Goal: Task Accomplishment & Management: Manage account settings

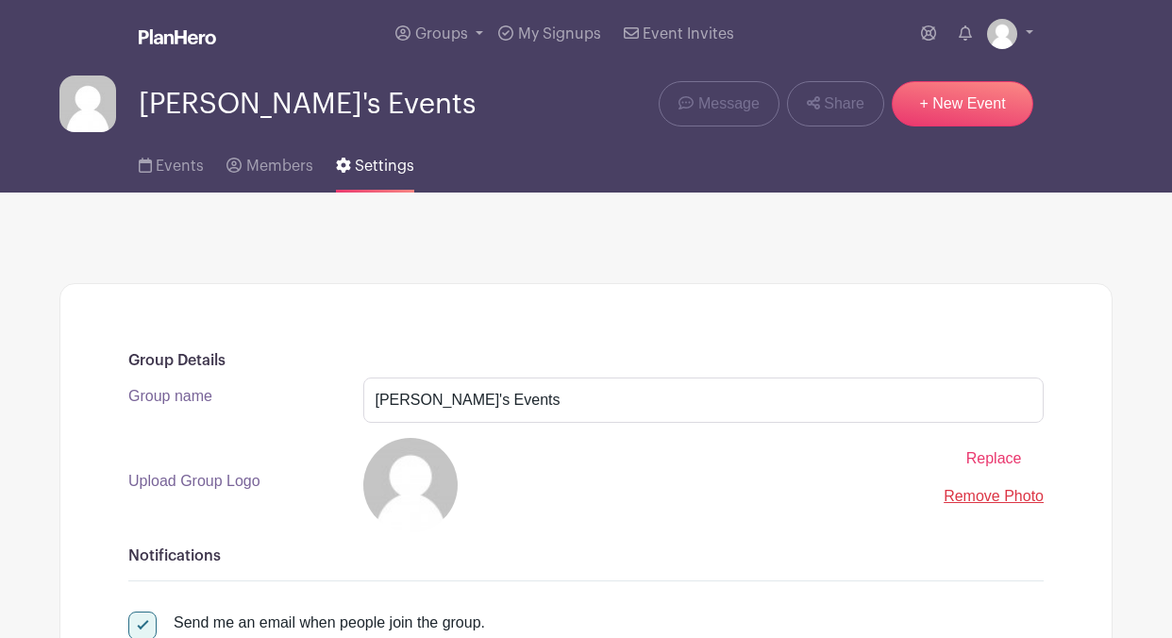
scroll to position [419, 0]
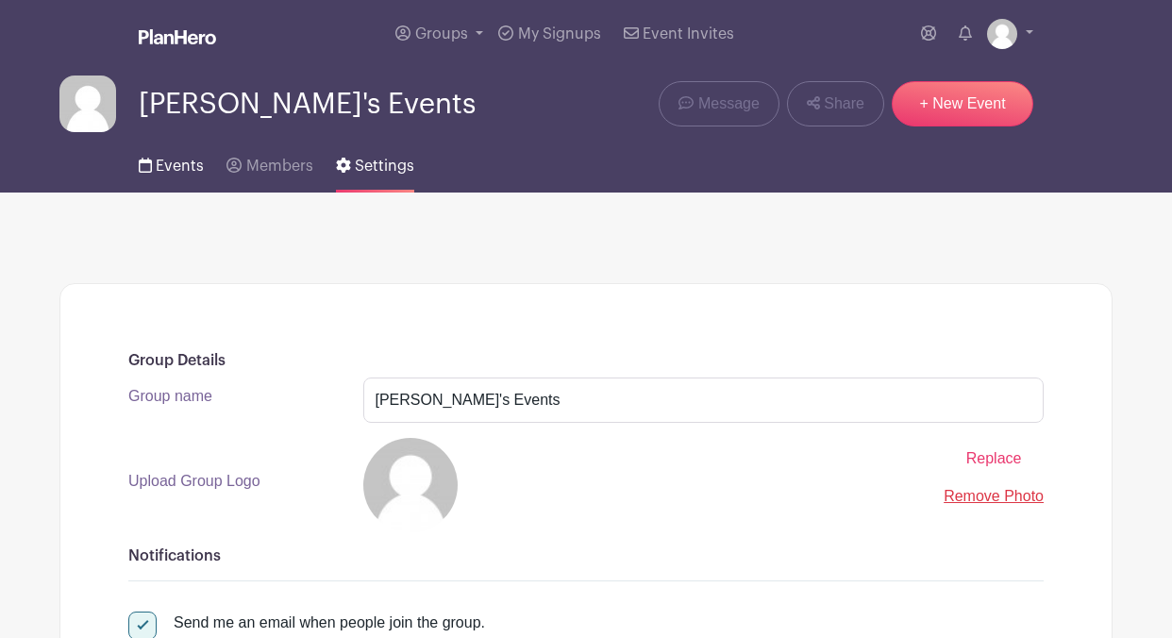
click at [176, 174] on span "Events" at bounding box center [180, 166] width 48 height 15
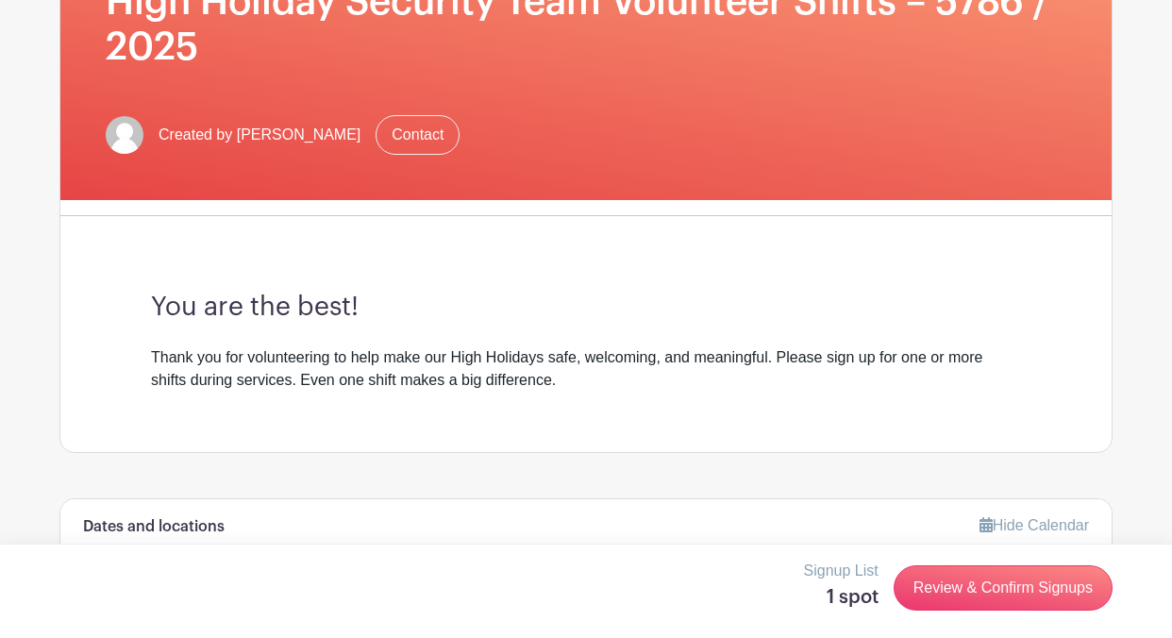
scroll to position [425, 0]
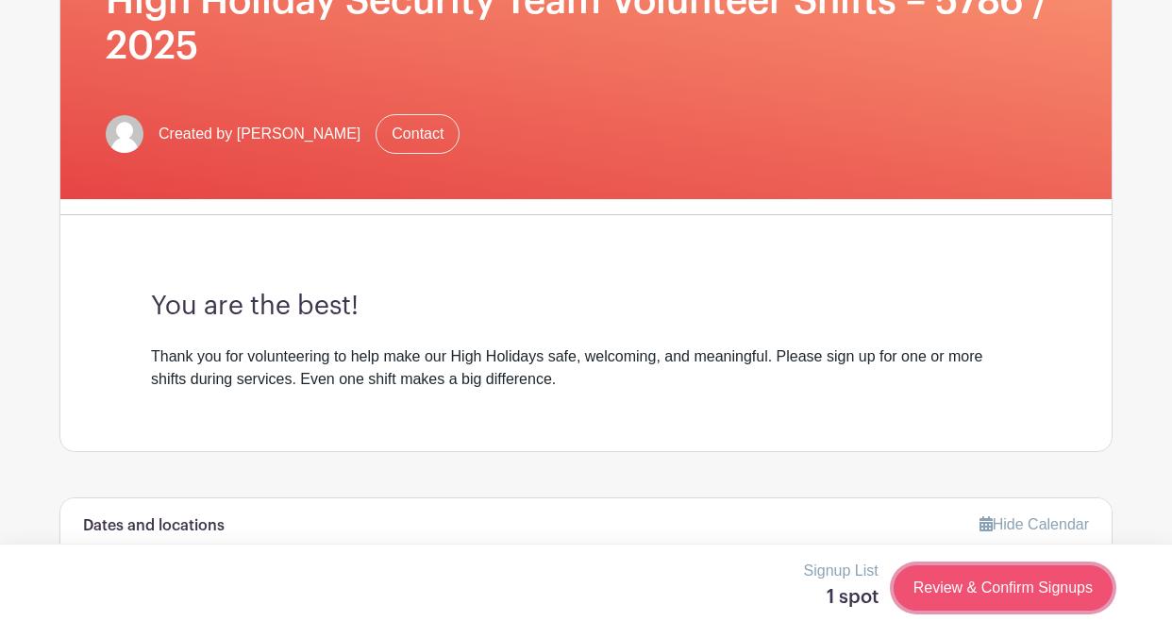
click at [983, 579] on link "Review & Confirm Signups" at bounding box center [1003, 587] width 219 height 45
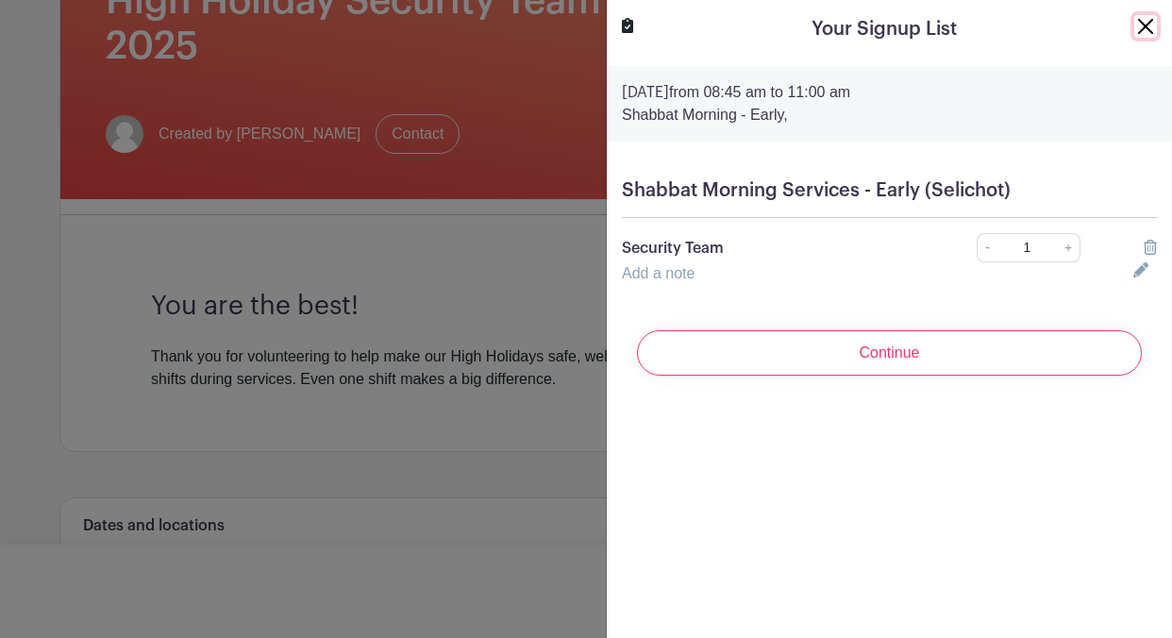
click at [1149, 29] on button "Close" at bounding box center [1145, 26] width 23 height 23
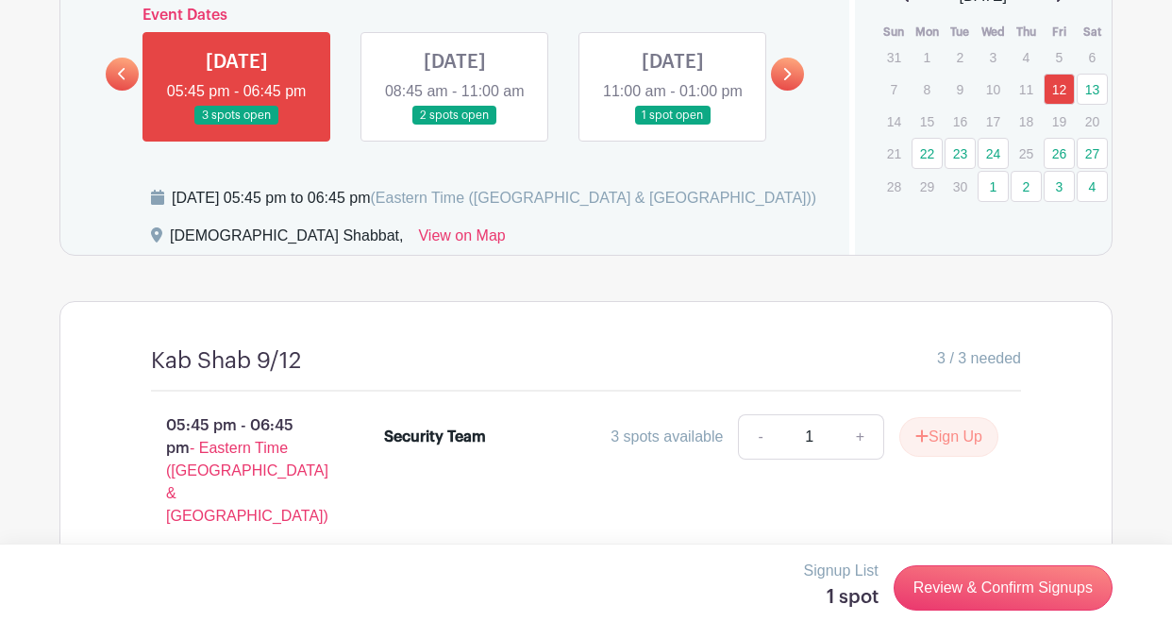
scroll to position [1013, 0]
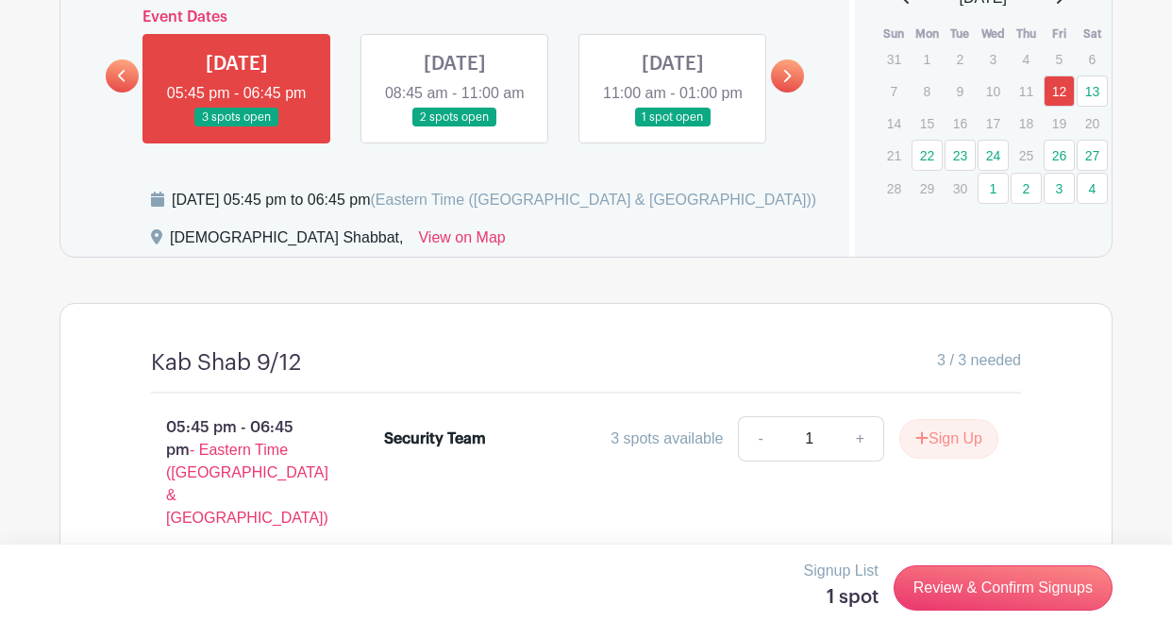
click at [455, 127] on link at bounding box center [455, 127] width 0 height 0
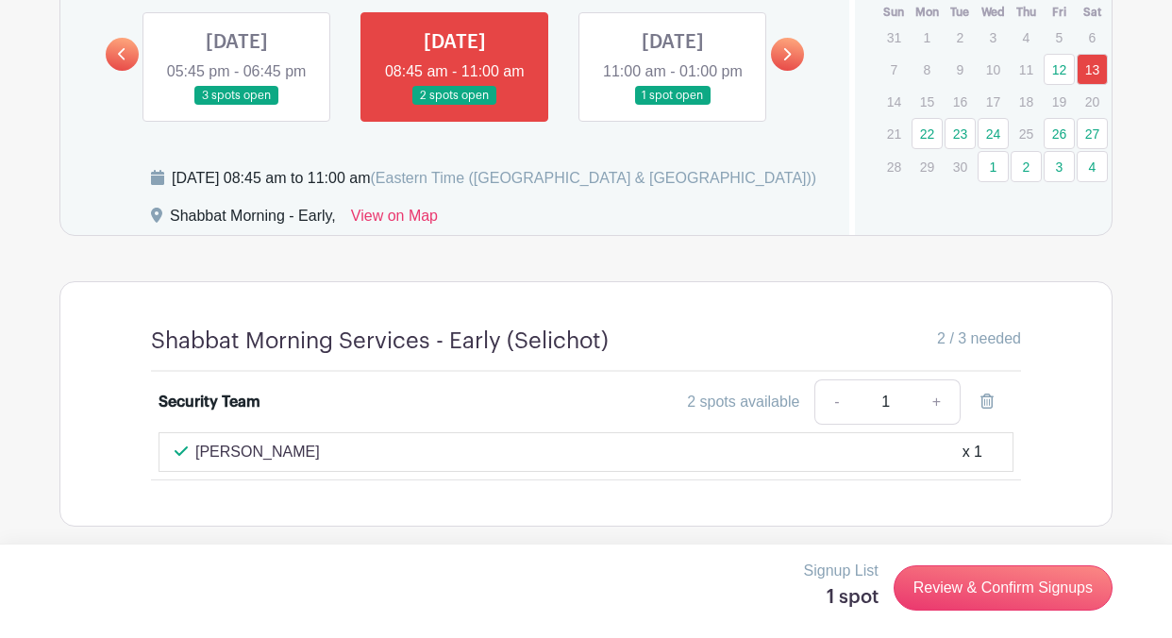
scroll to position [1040, 0]
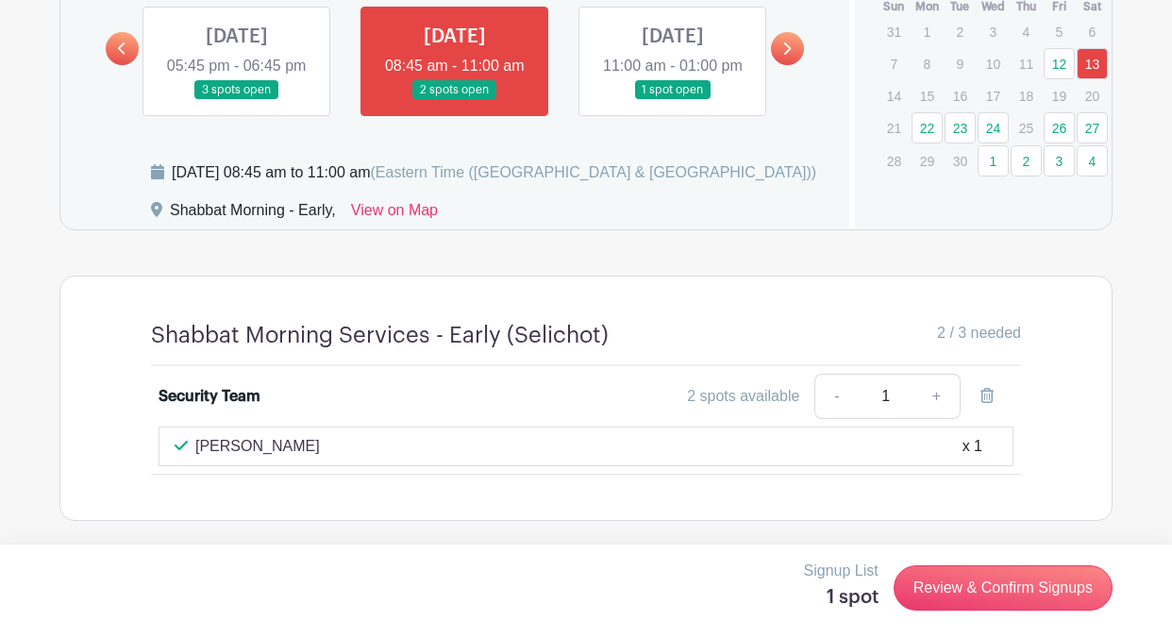
click at [673, 100] on link at bounding box center [673, 100] width 0 height 0
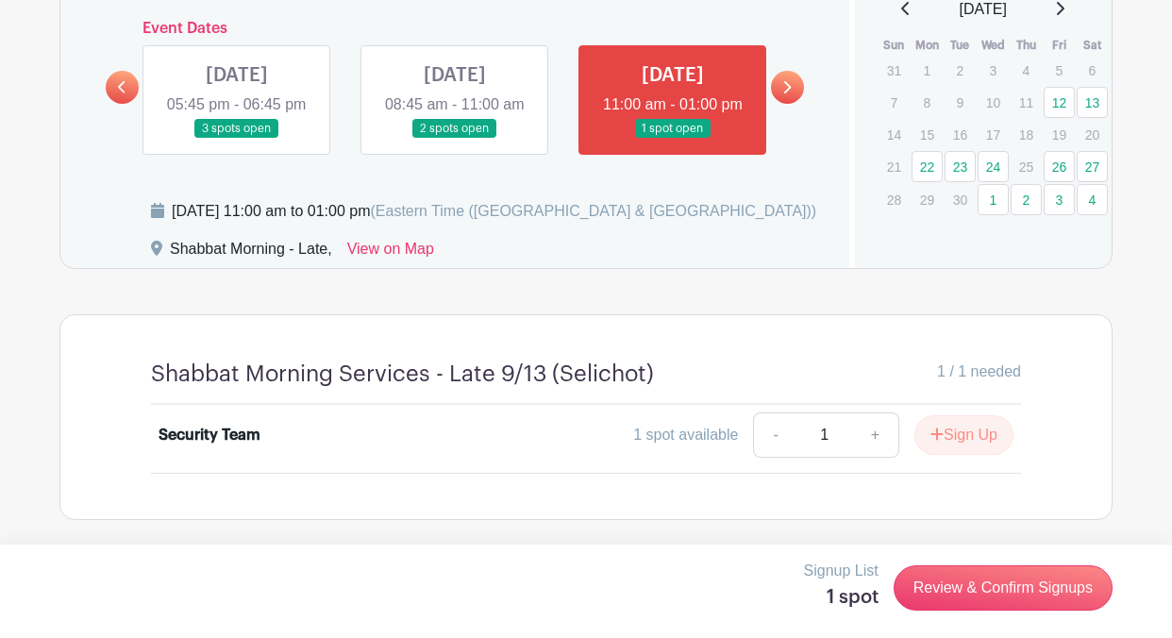
scroll to position [928, 0]
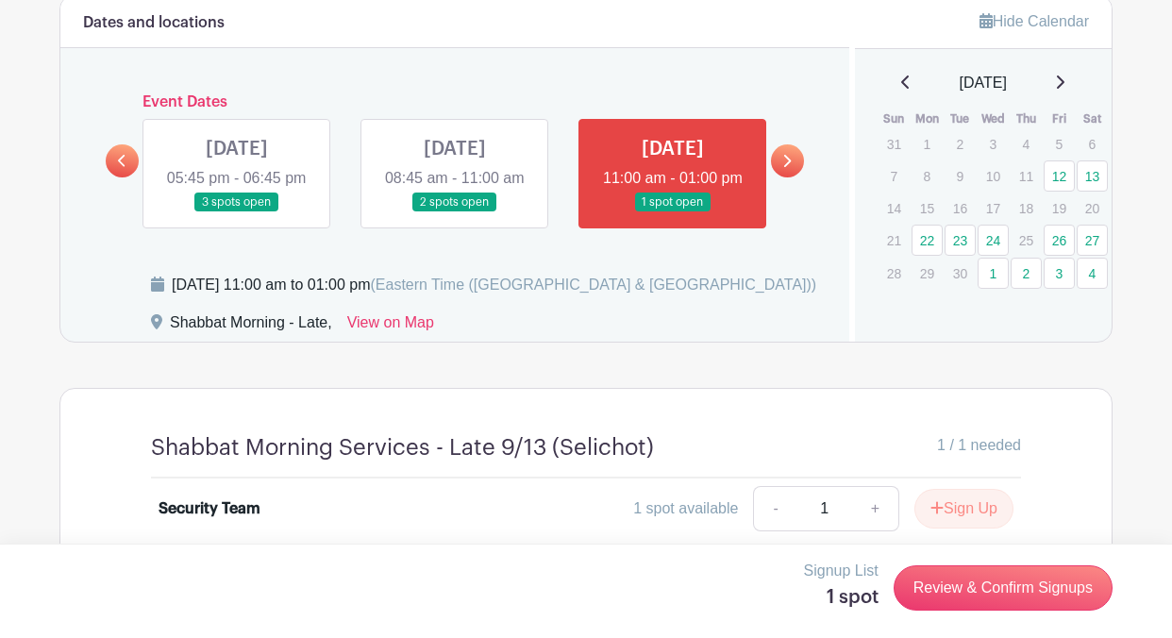
click at [778, 163] on link at bounding box center [787, 160] width 33 height 33
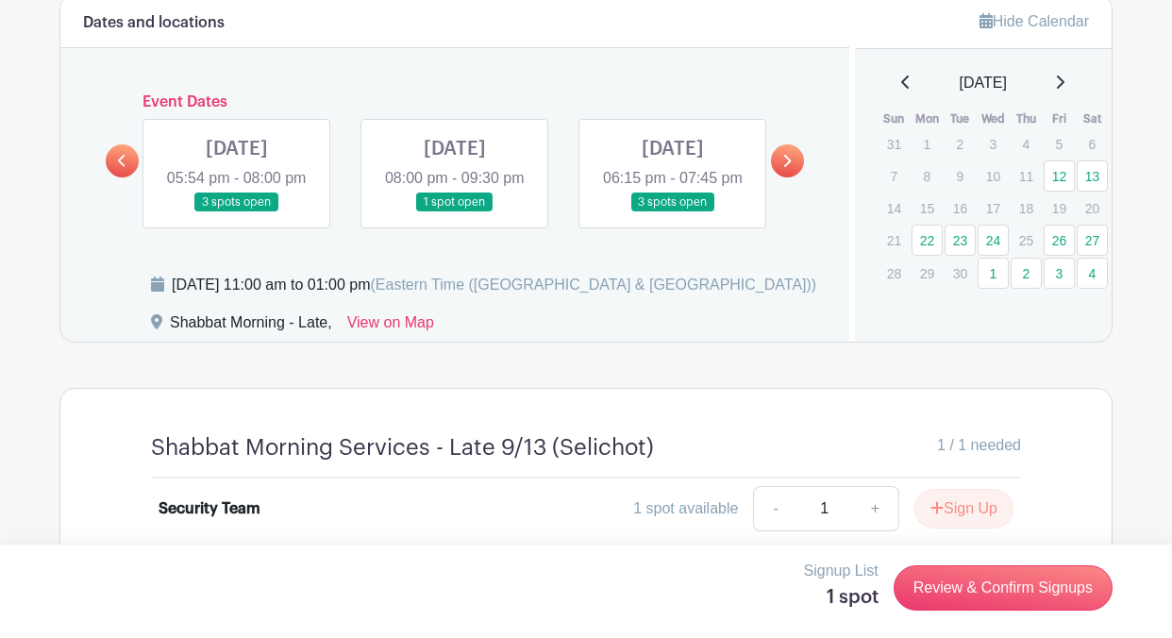
click at [237, 212] on link at bounding box center [237, 212] width 0 height 0
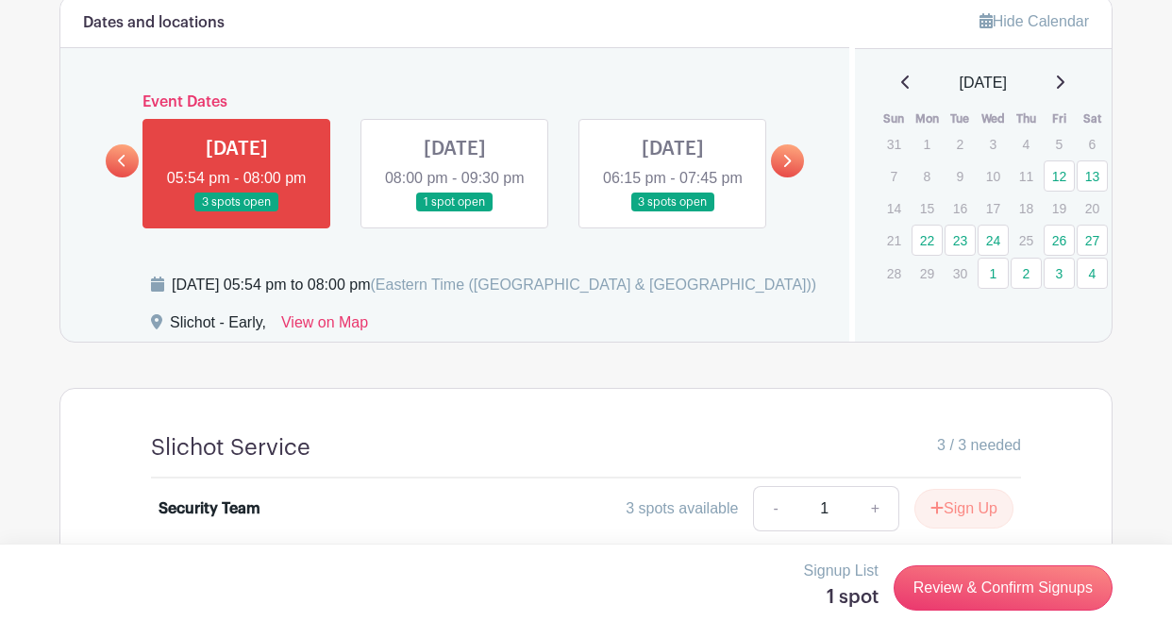
scroll to position [1030, 0]
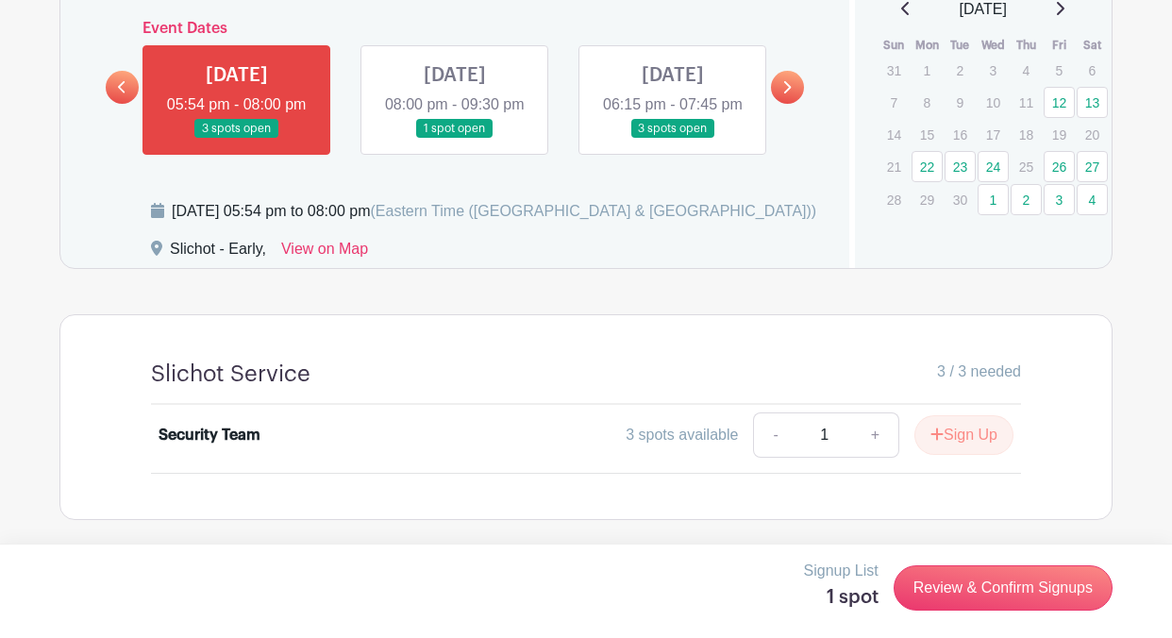
click at [129, 77] on link at bounding box center [122, 87] width 33 height 33
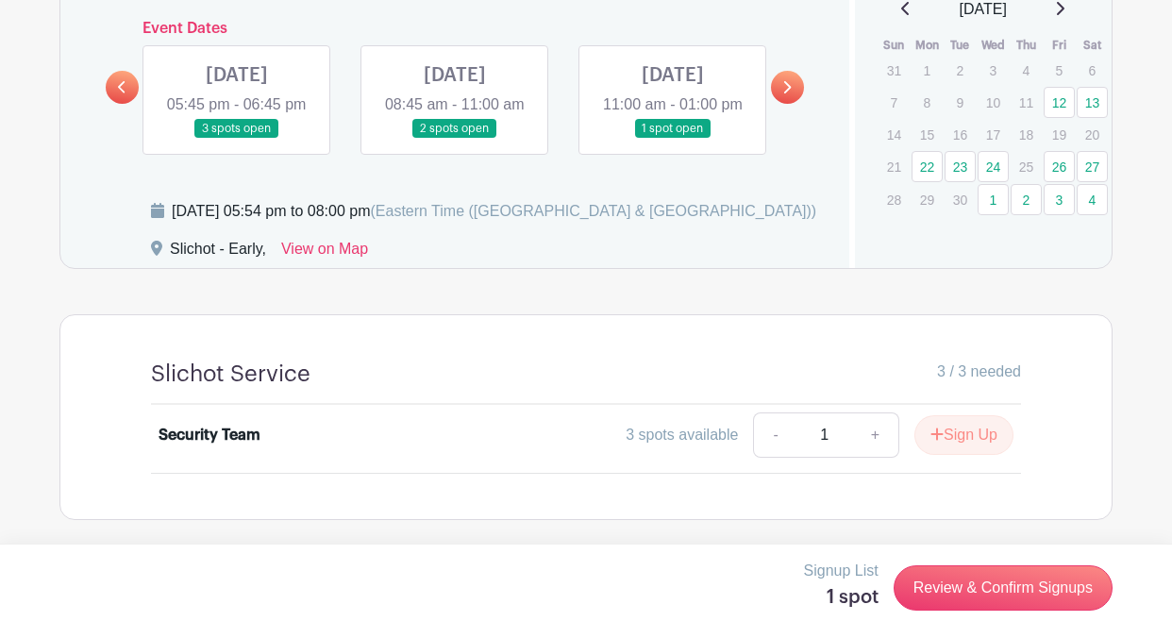
scroll to position [1002, 0]
click at [455, 139] on link at bounding box center [455, 139] width 0 height 0
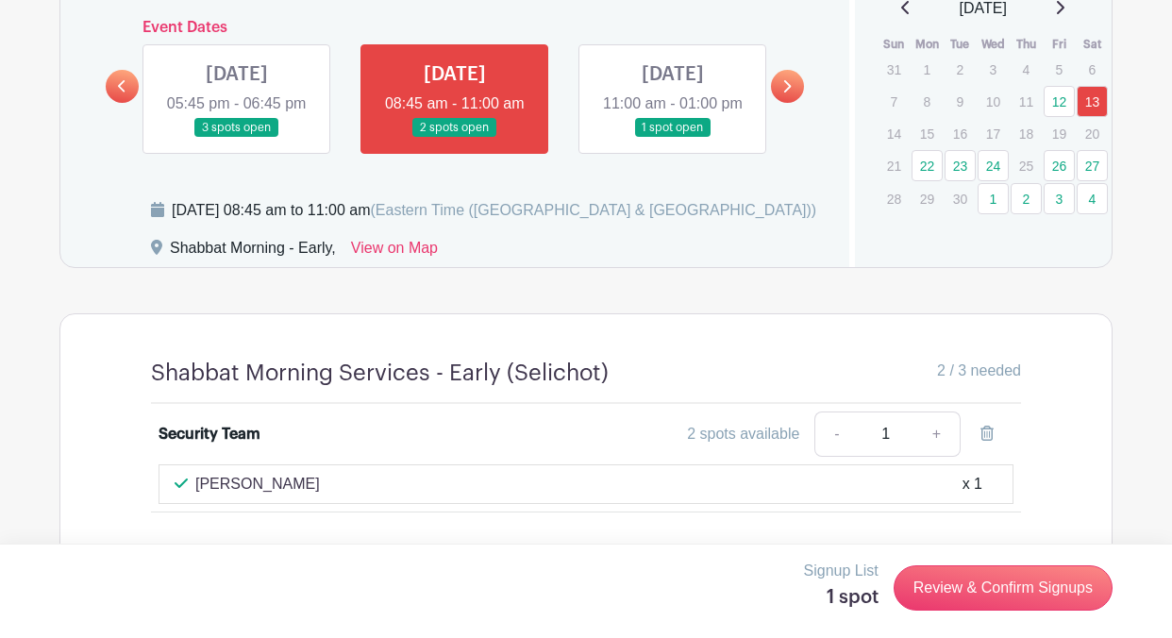
click at [237, 138] on link at bounding box center [237, 138] width 0 height 0
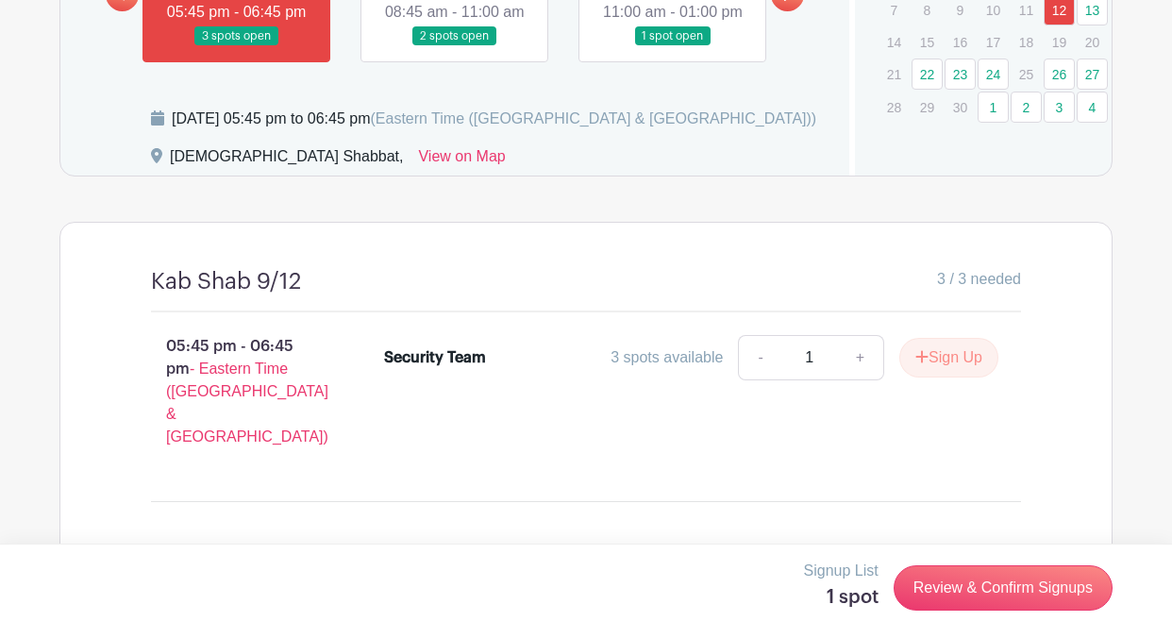
scroll to position [931, 0]
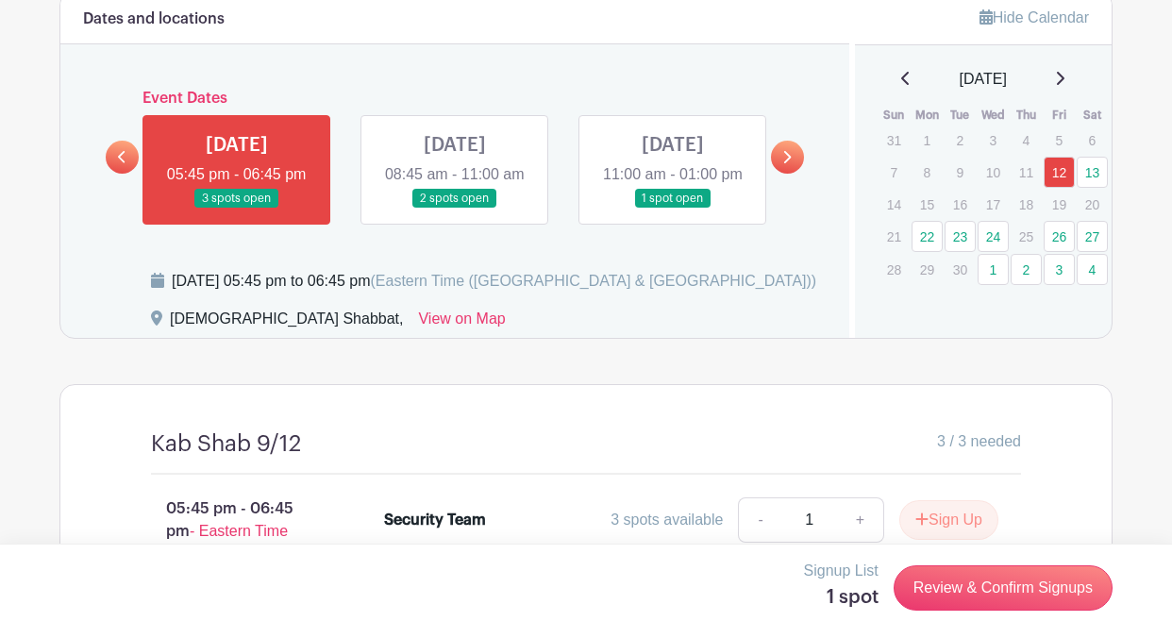
click at [455, 209] on link at bounding box center [455, 209] width 0 height 0
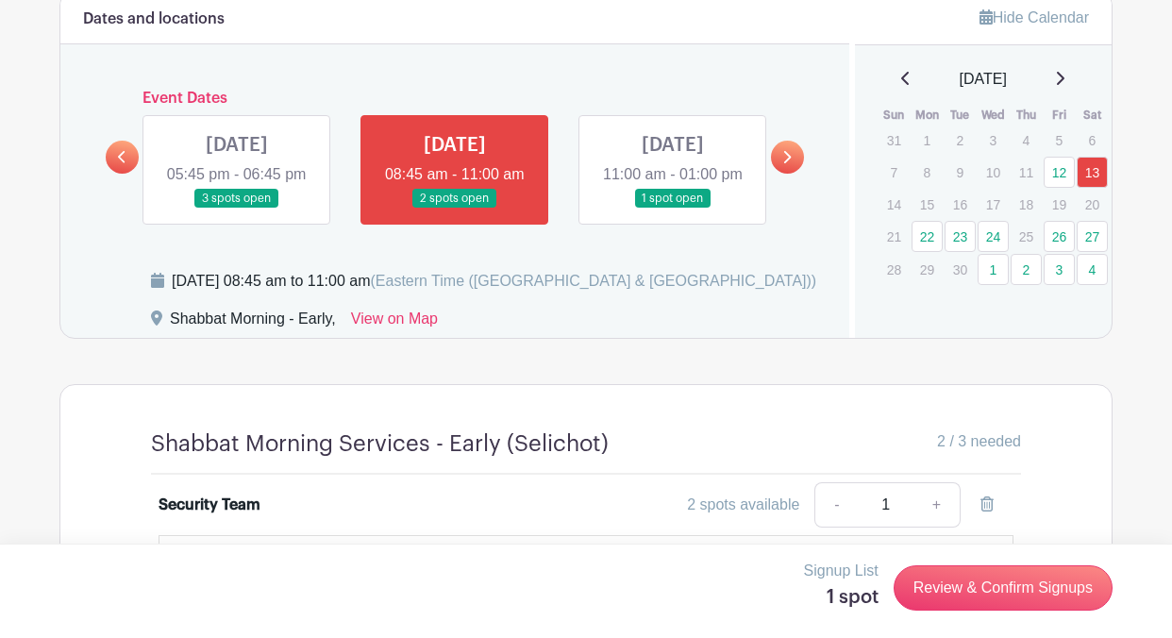
scroll to position [1042, 0]
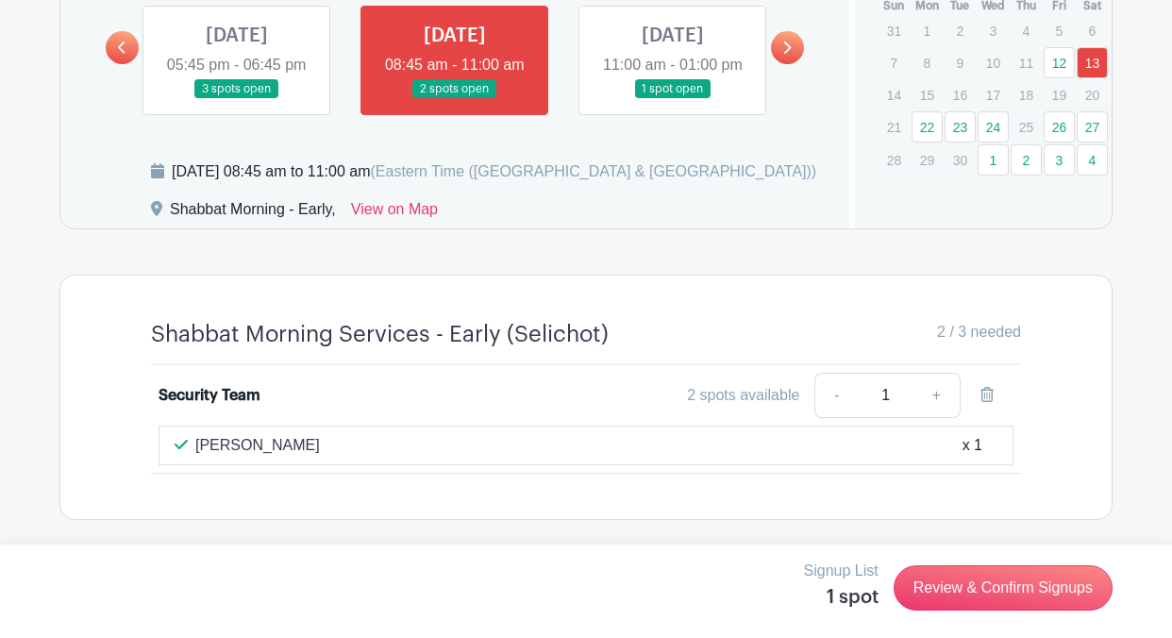
click at [673, 99] on link at bounding box center [673, 99] width 0 height 0
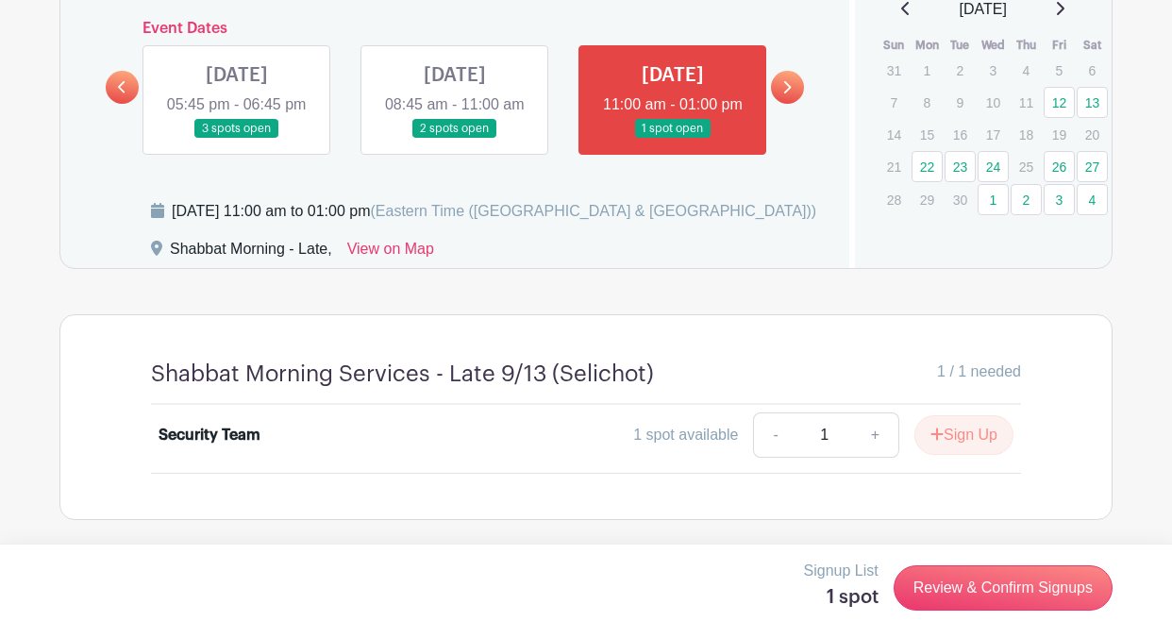
scroll to position [1002, 0]
click at [673, 139] on link at bounding box center [673, 139] width 0 height 0
click at [455, 139] on link at bounding box center [455, 139] width 0 height 0
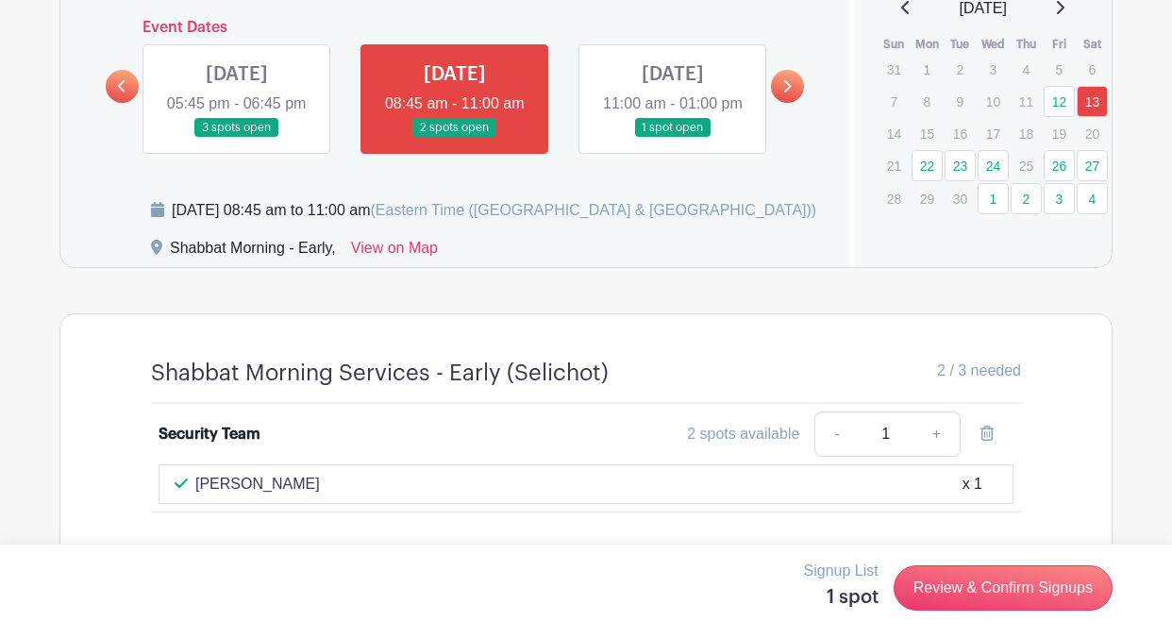
click at [673, 138] on link at bounding box center [673, 138] width 0 height 0
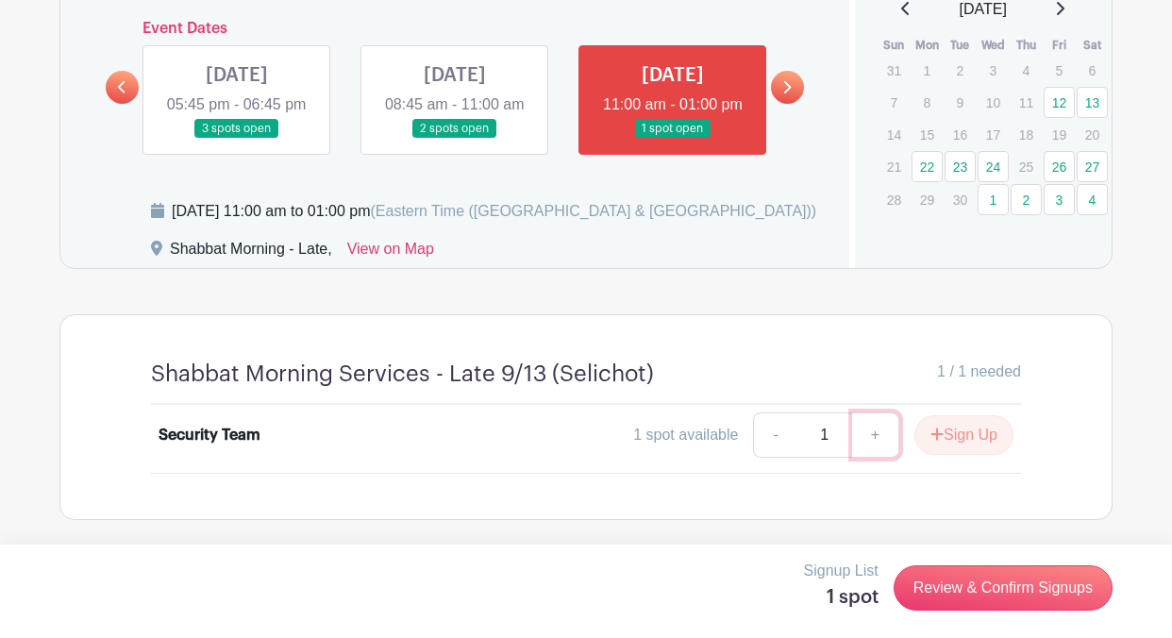
click at [874, 439] on link "+" at bounding box center [875, 434] width 47 height 45
click at [834, 343] on div "Shabbat Morning Services - Late 9/13 (Selichot) 1 / 1 needed Security Team 1 sp…" at bounding box center [586, 417] width 961 height 204
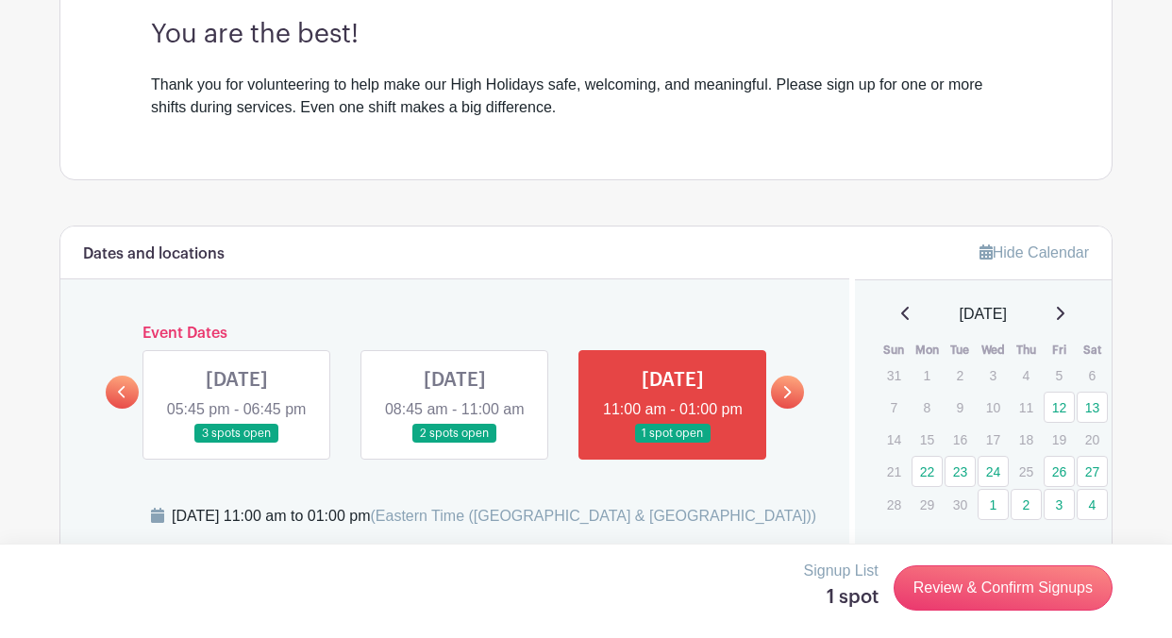
scroll to position [1002, 0]
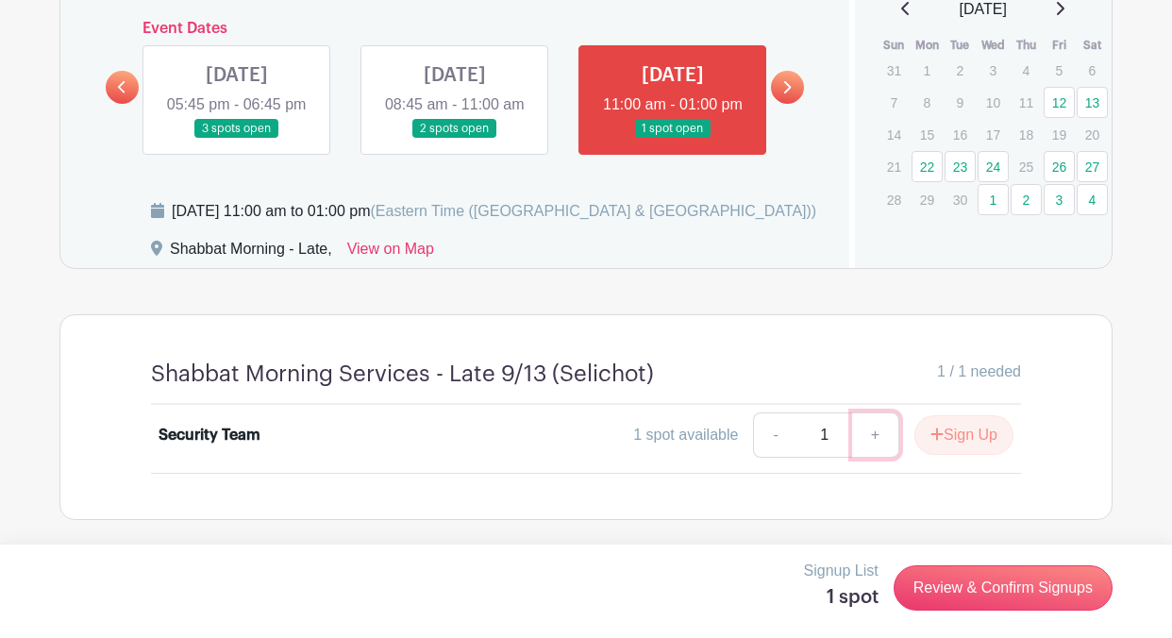
click at [868, 433] on link "+" at bounding box center [875, 434] width 47 height 45
click at [871, 442] on link "+" at bounding box center [875, 434] width 47 height 45
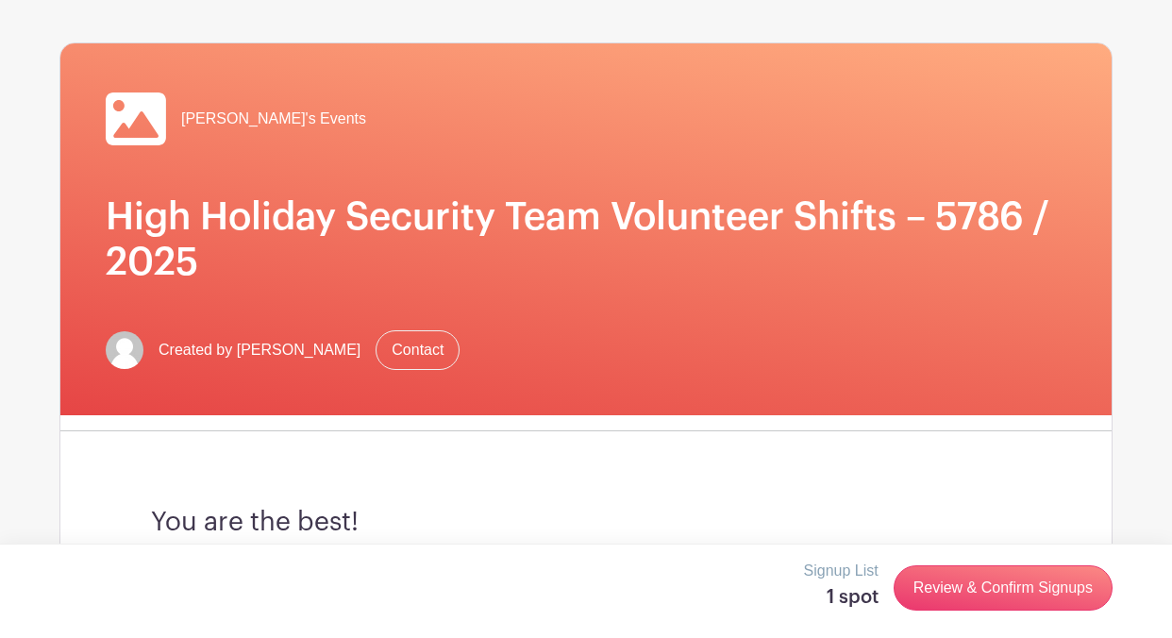
scroll to position [0, 0]
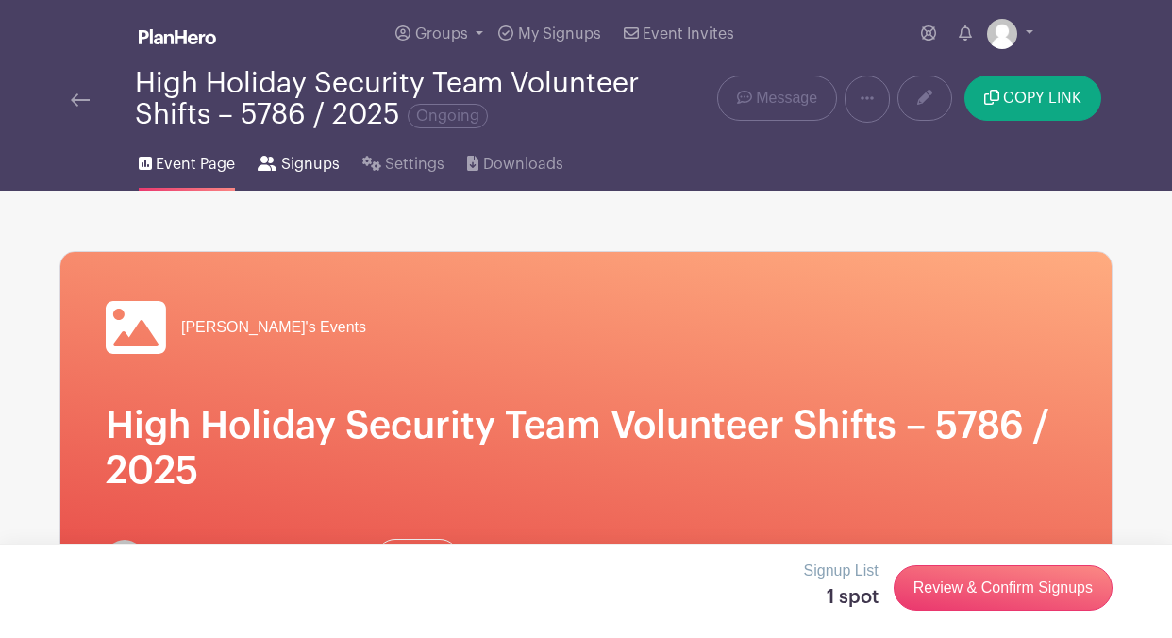
click at [307, 169] on span "Signups" at bounding box center [310, 164] width 59 height 23
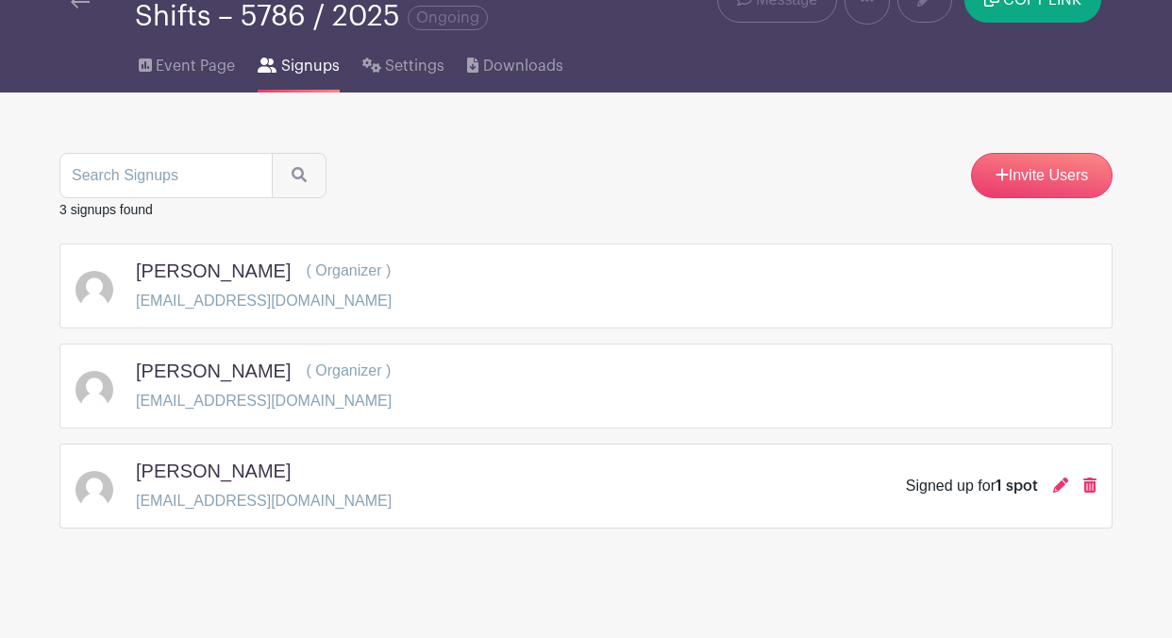
scroll to position [108, 0]
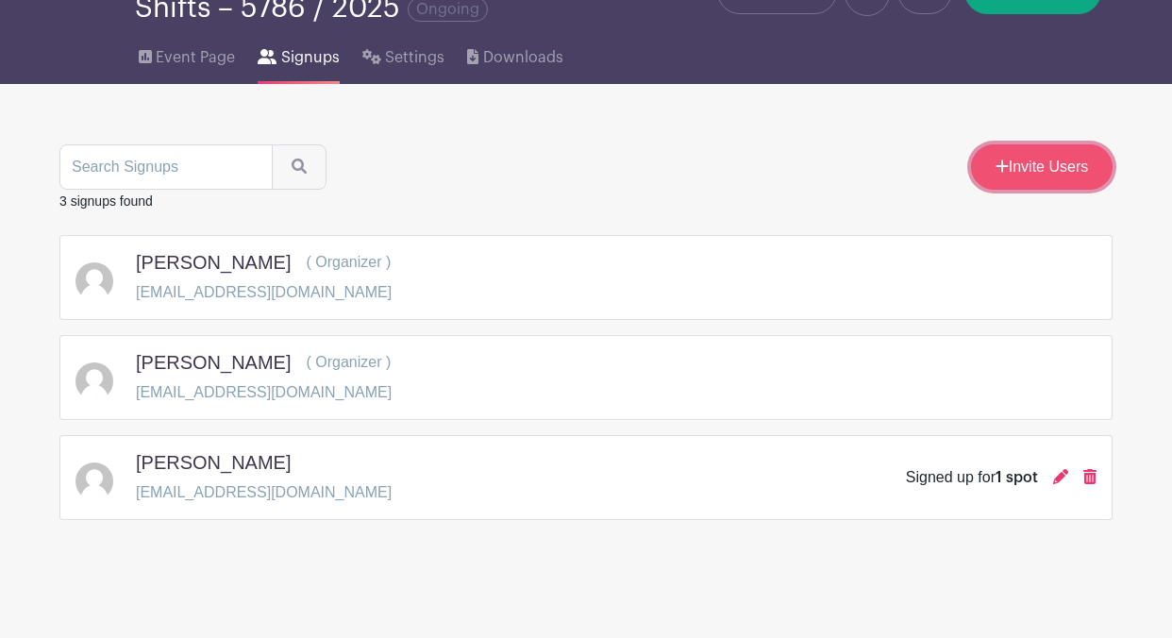
click at [1030, 158] on link "Invite Users" at bounding box center [1042, 166] width 142 height 45
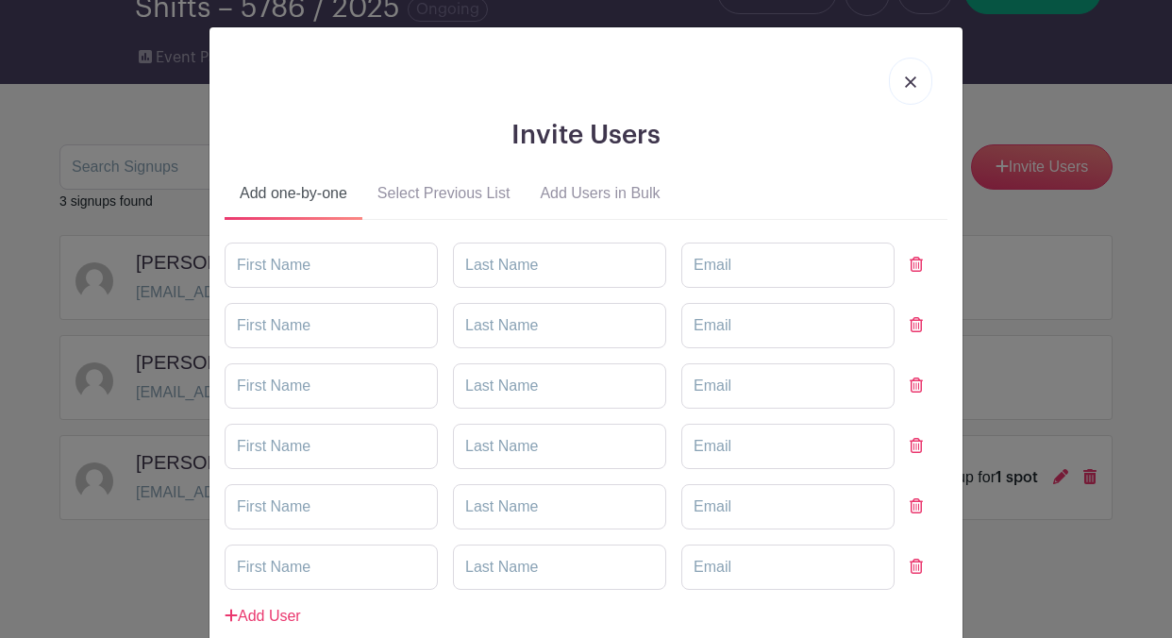
click at [916, 84] on link at bounding box center [910, 81] width 43 height 47
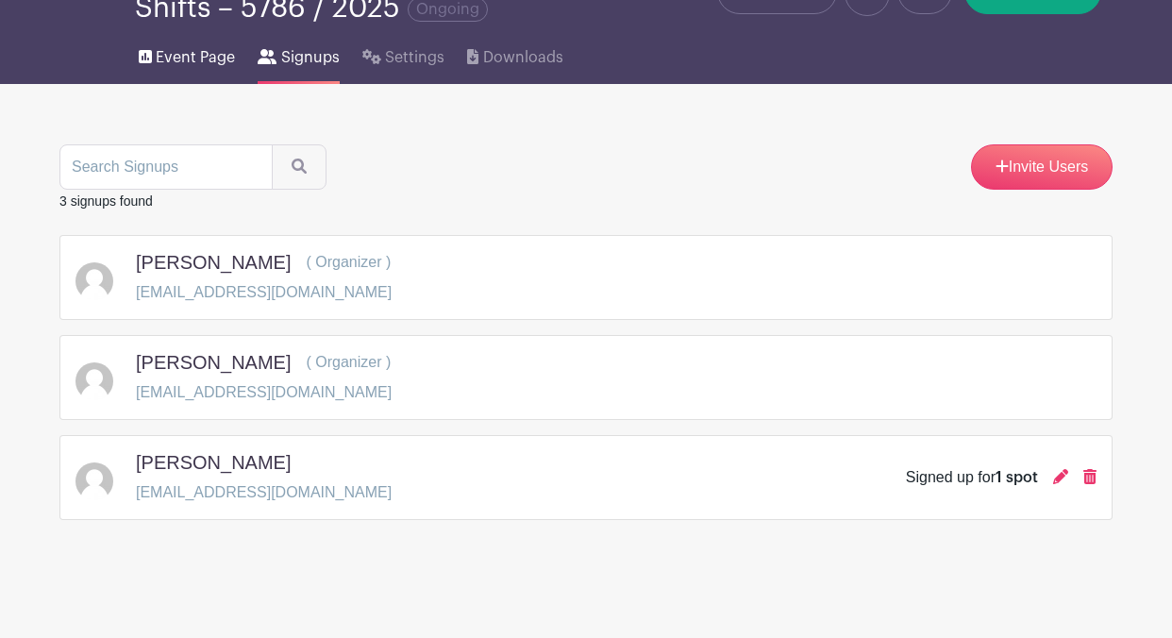
click at [211, 58] on span "Event Page" at bounding box center [195, 57] width 79 height 23
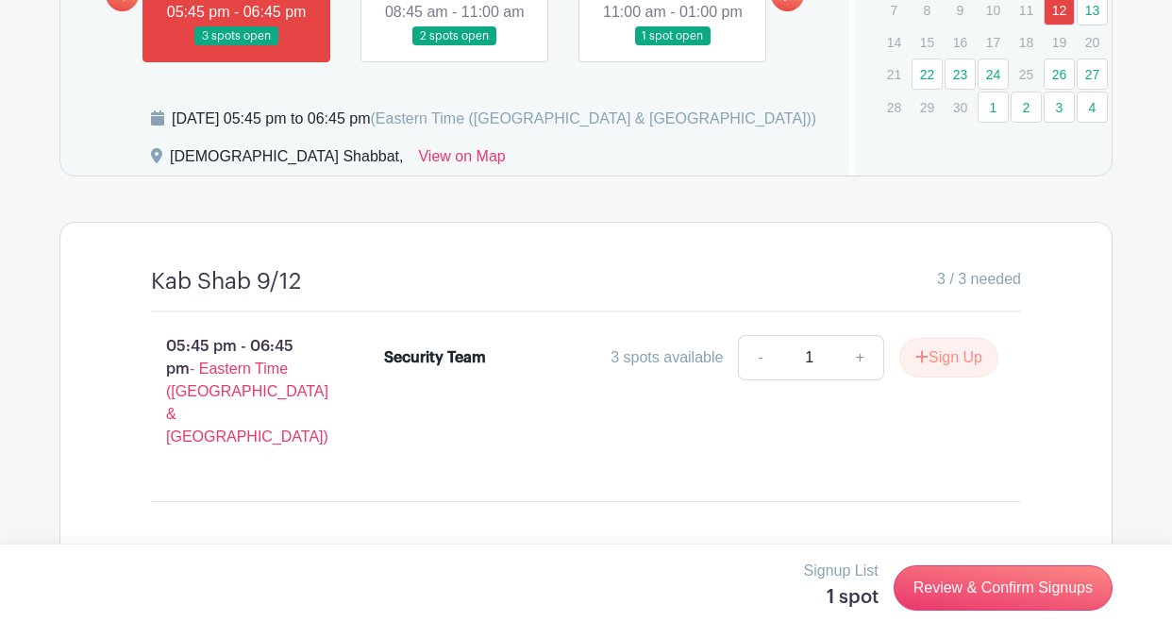
scroll to position [907, 0]
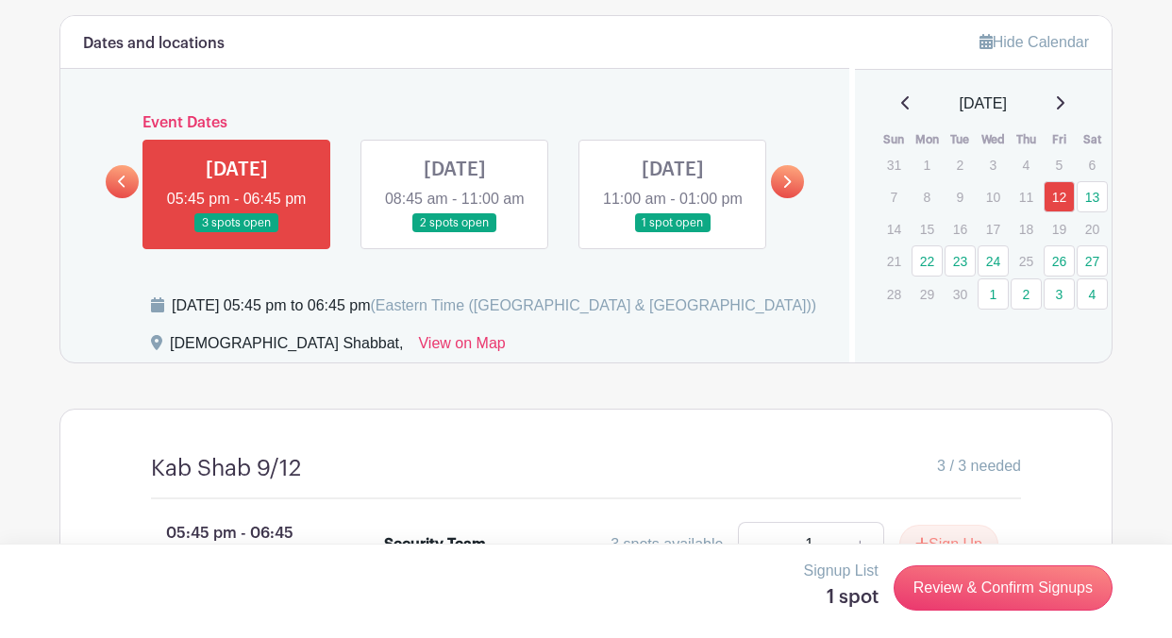
click at [455, 233] on link at bounding box center [455, 233] width 0 height 0
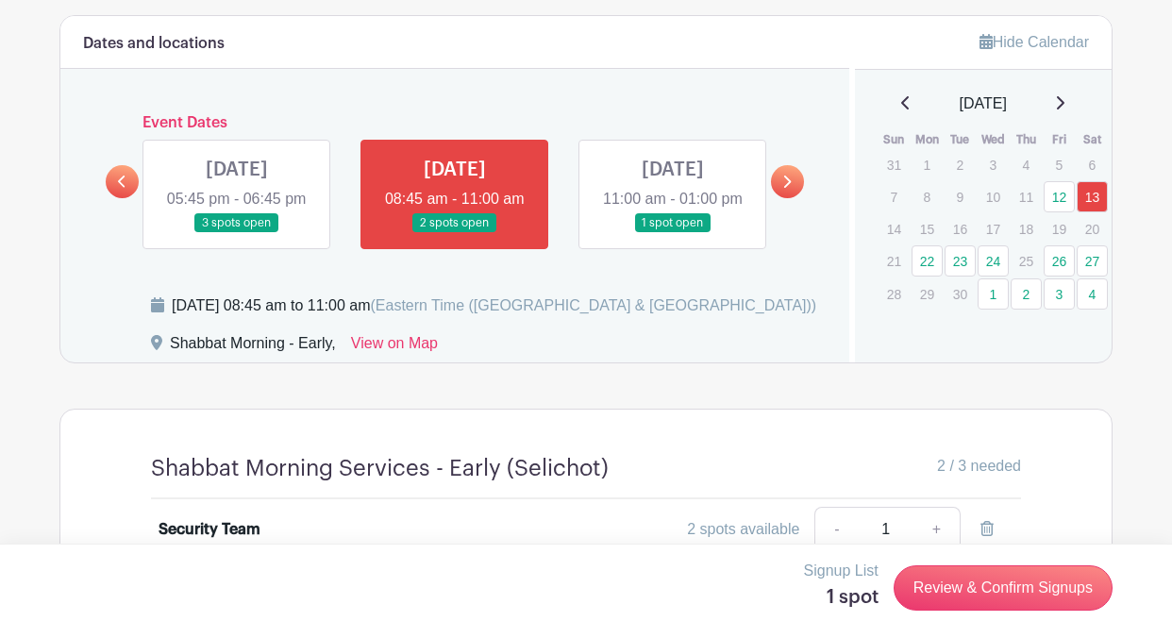
click at [673, 233] on link at bounding box center [673, 233] width 0 height 0
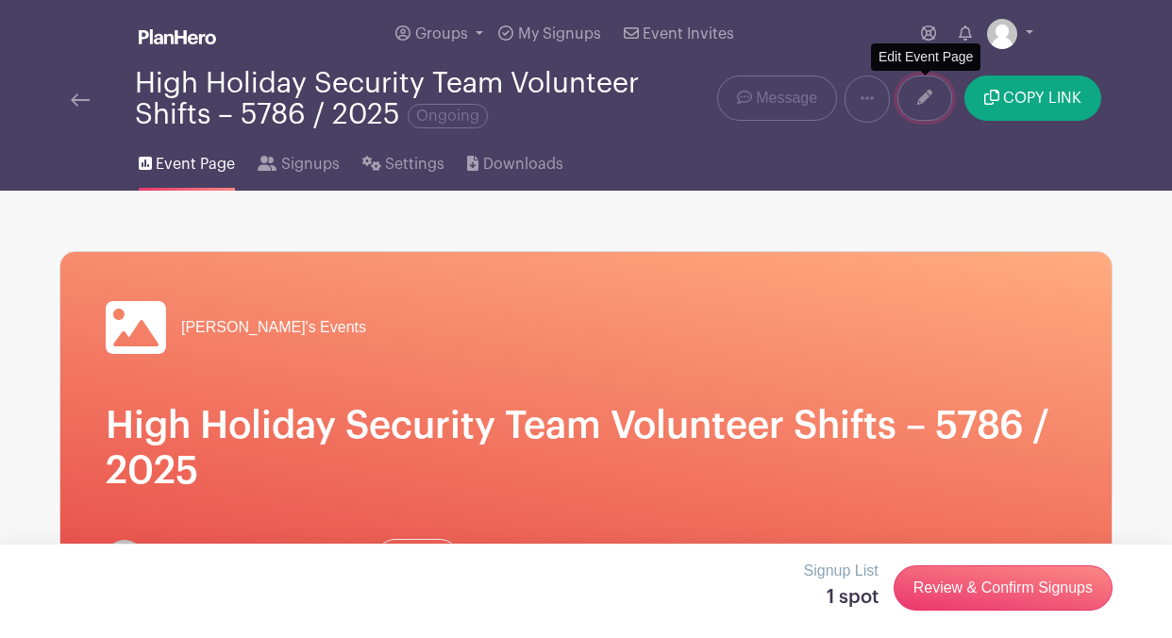
click at [924, 105] on icon at bounding box center [924, 97] width 15 height 15
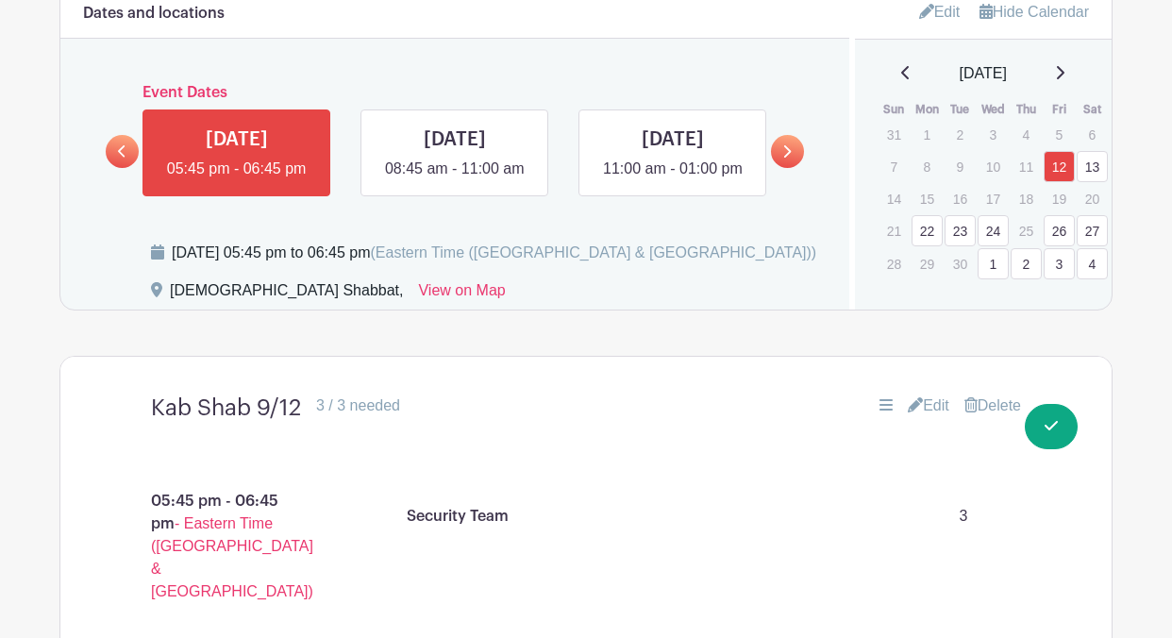
scroll to position [972, 0]
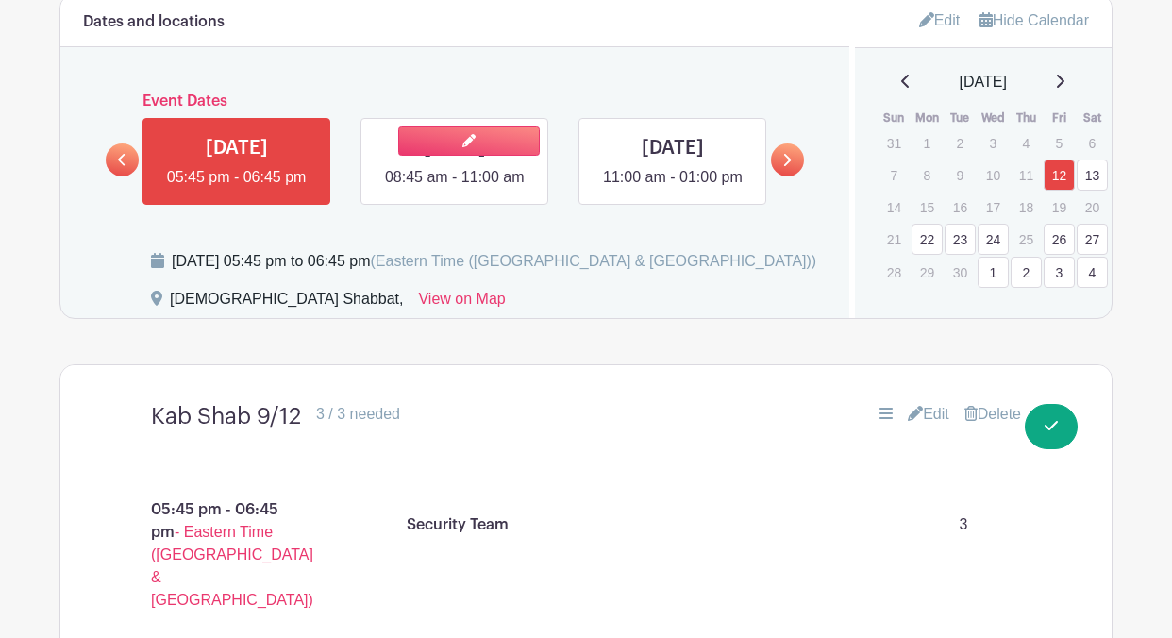
click at [455, 189] on link at bounding box center [455, 189] width 0 height 0
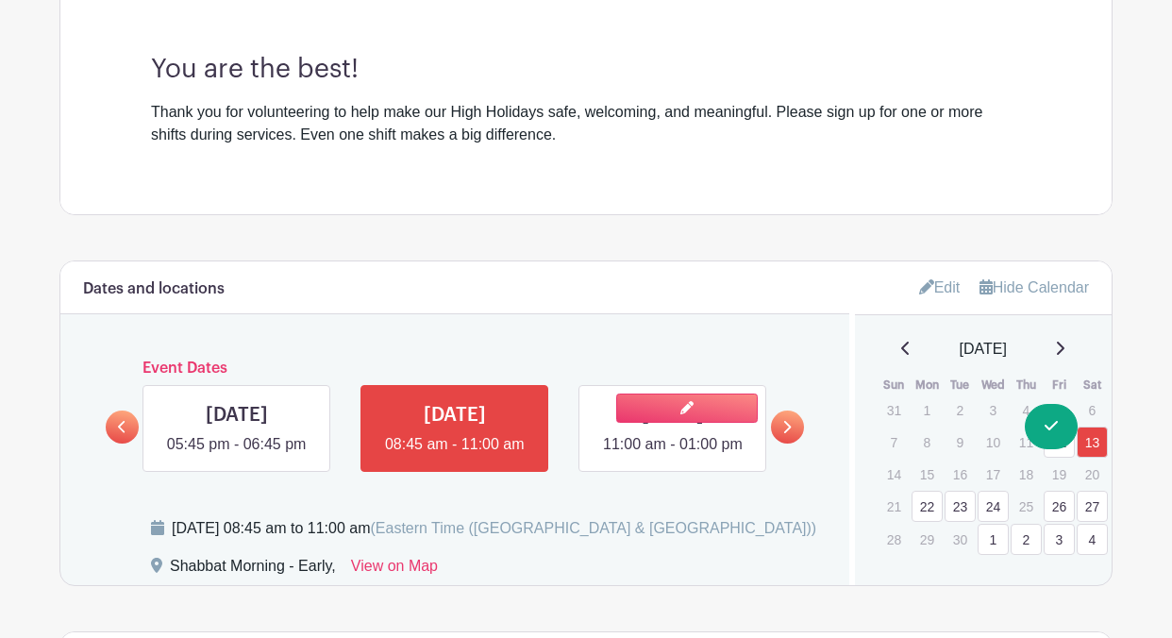
scroll to position [709, 0]
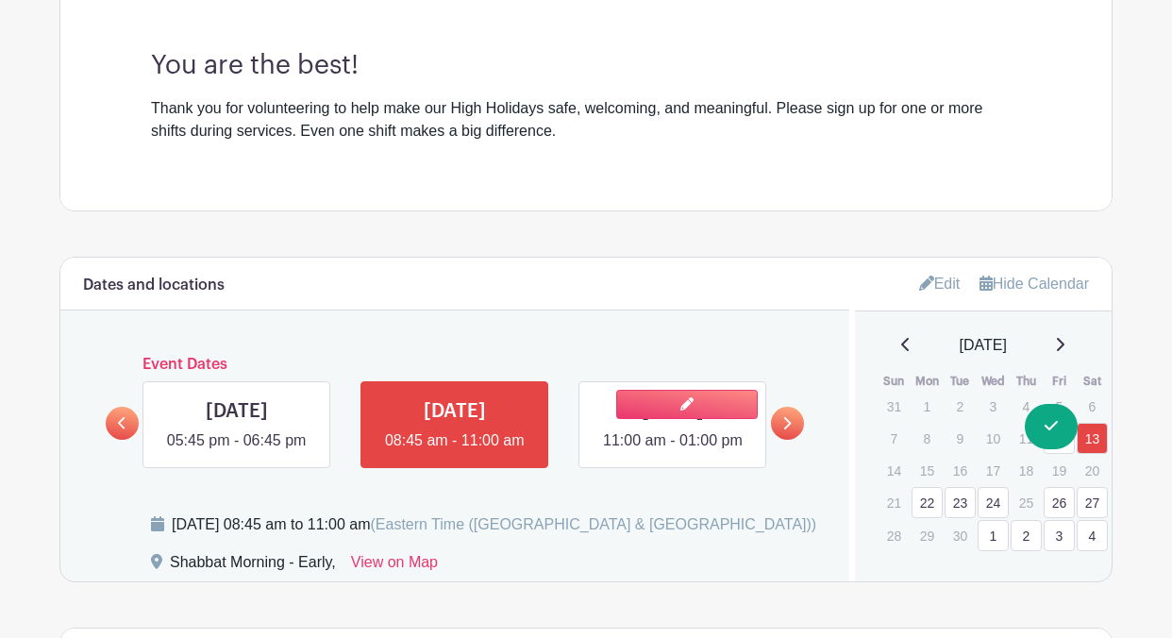
click at [673, 452] on link at bounding box center [673, 452] width 0 height 0
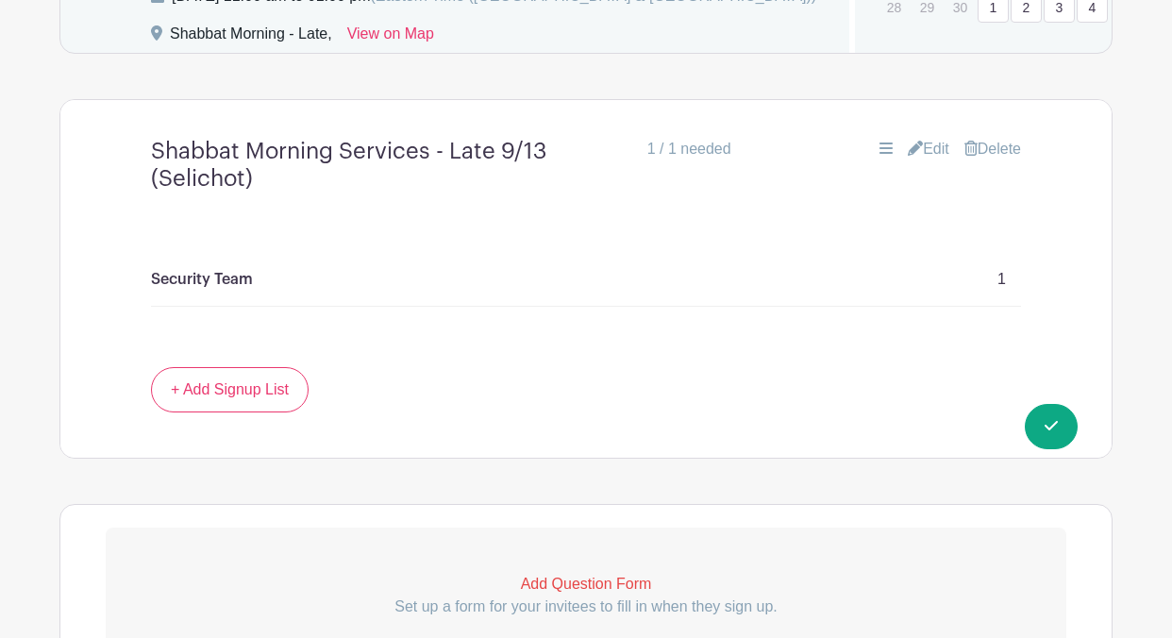
scroll to position [1269, 0]
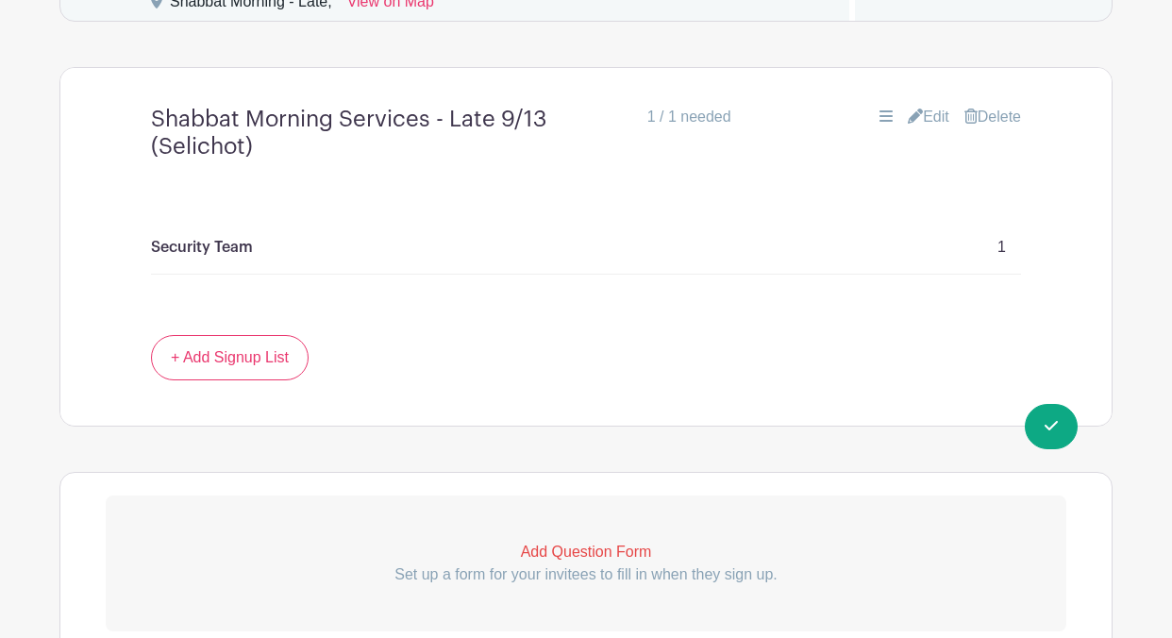
click at [1003, 251] on p "1" at bounding box center [1001, 247] width 8 height 23
click at [930, 116] on link "Edit" at bounding box center [929, 117] width 42 height 23
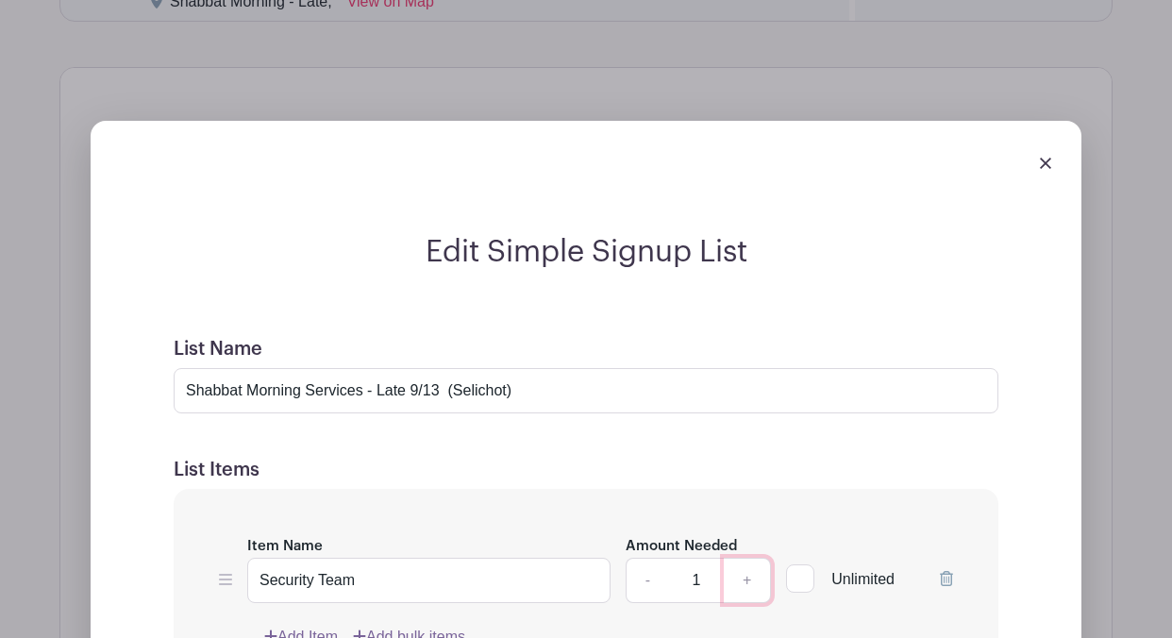
click at [744, 581] on link "+" at bounding box center [747, 580] width 47 height 45
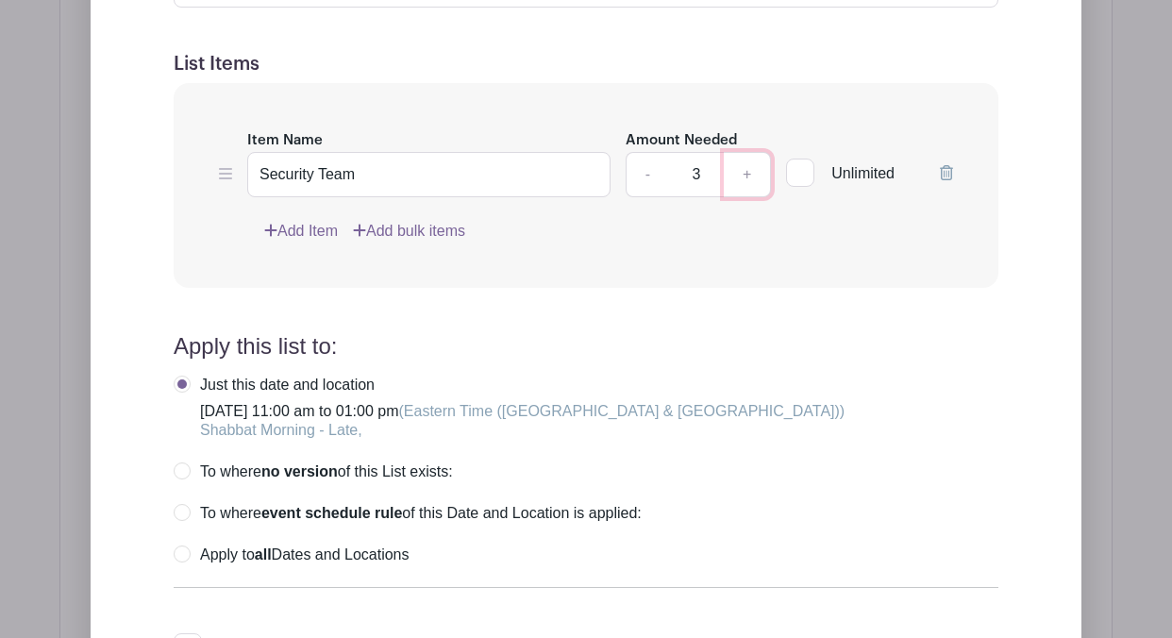
scroll to position [1634, 0]
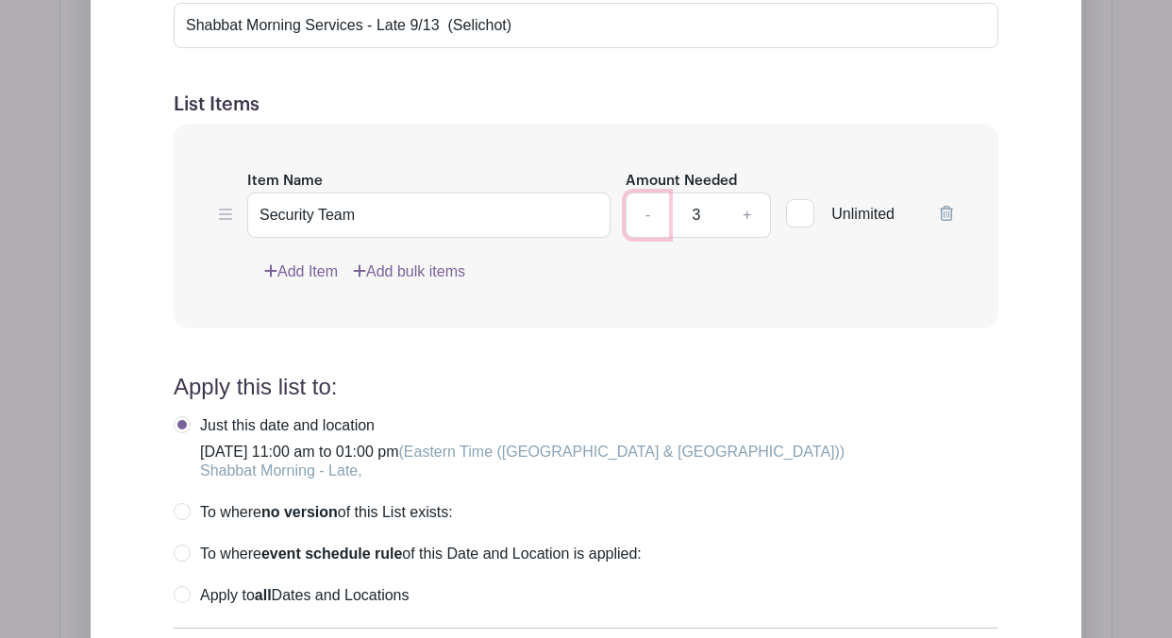
click at [650, 218] on link "-" at bounding box center [647, 215] width 43 height 45
type input "2"
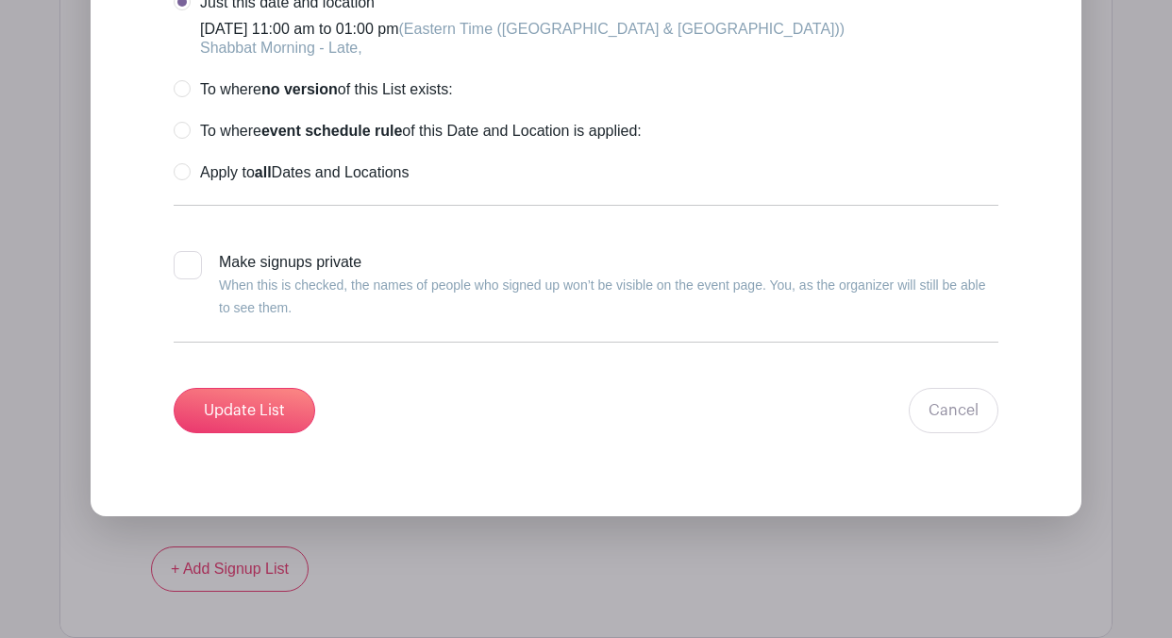
scroll to position [2074, 0]
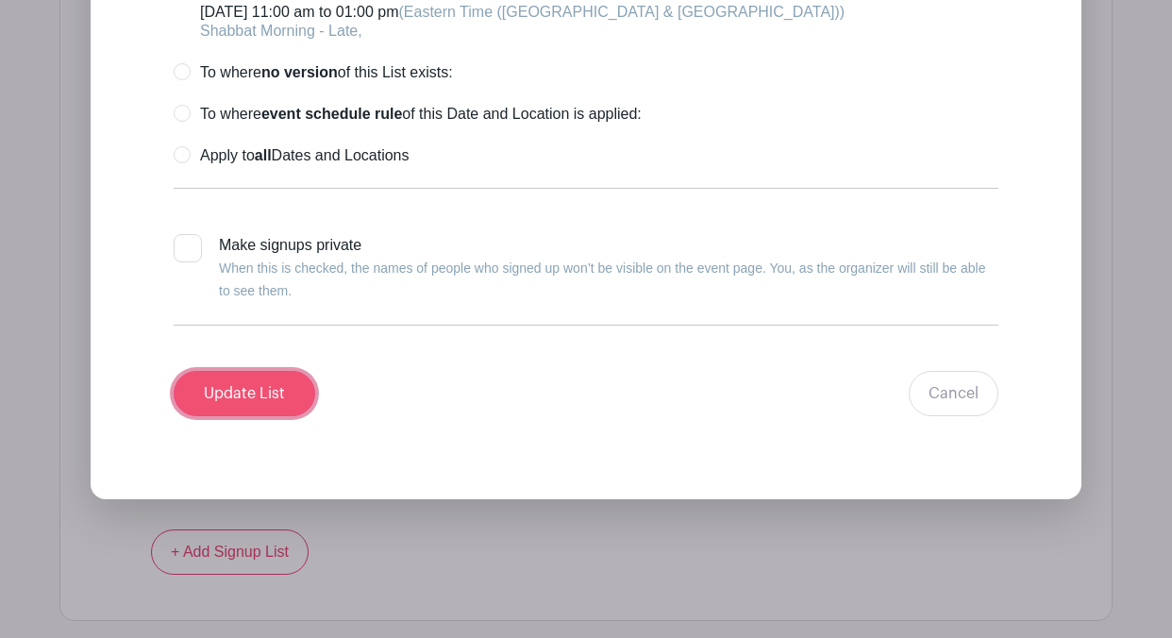
click at [294, 394] on input "Update List" at bounding box center [245, 393] width 142 height 45
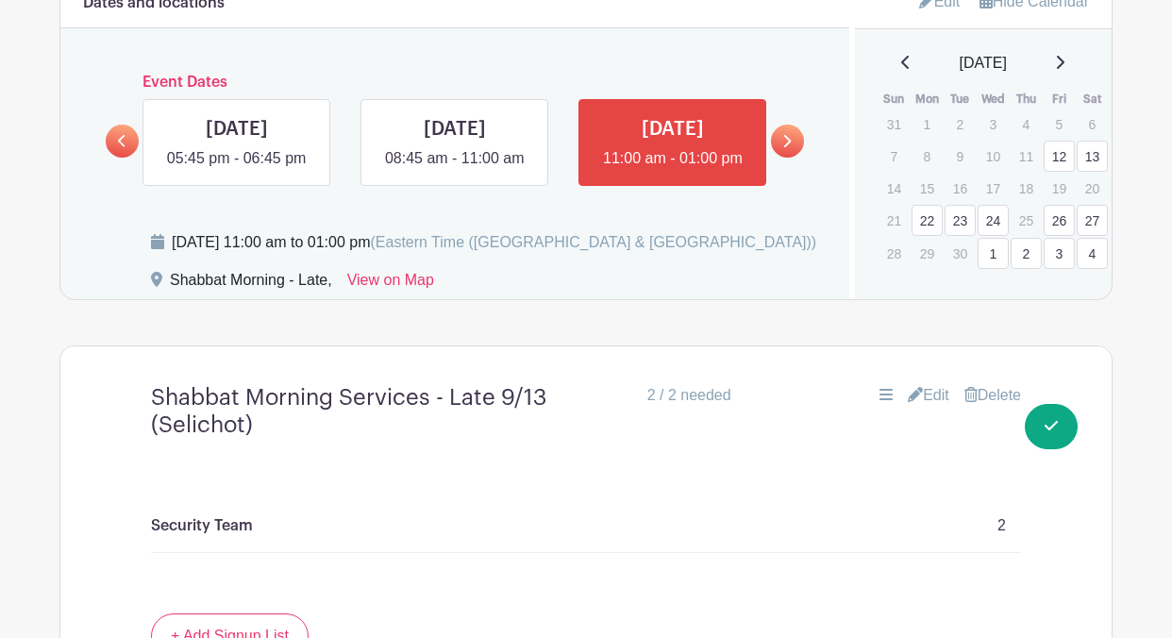
scroll to position [899, 0]
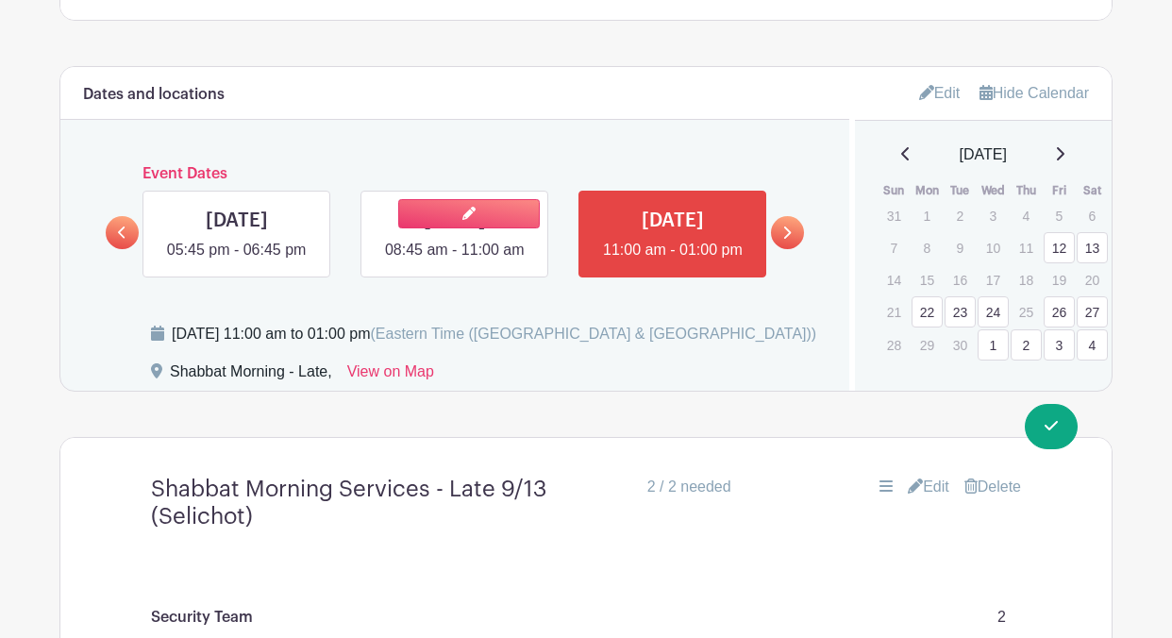
click at [455, 261] on link at bounding box center [455, 261] width 0 height 0
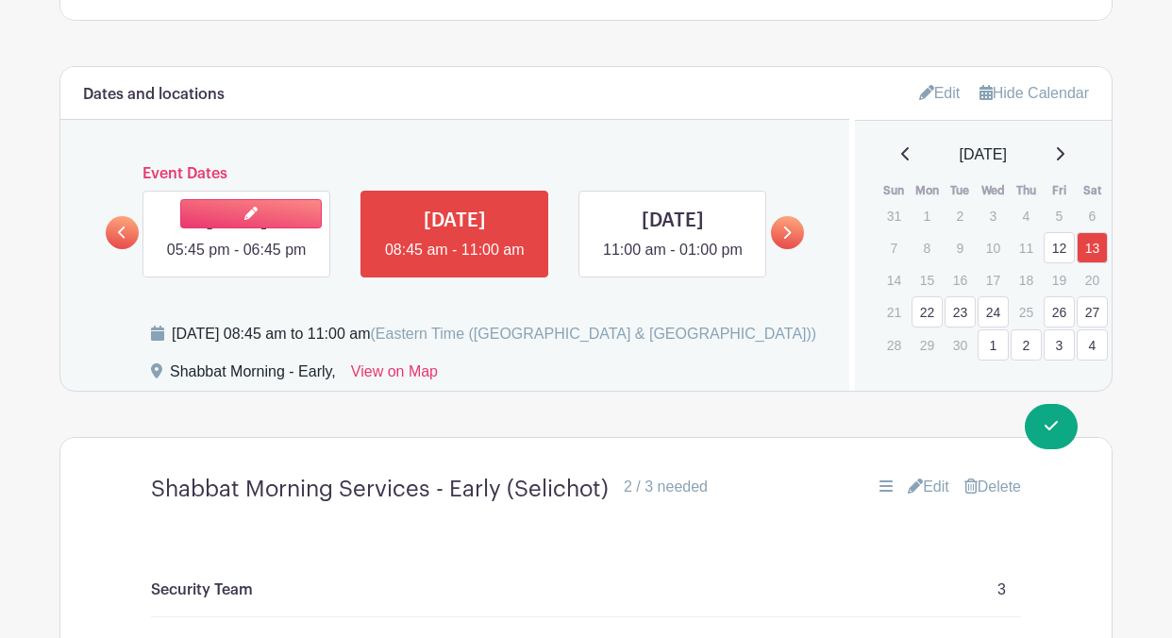
click at [237, 261] on link at bounding box center [237, 261] width 0 height 0
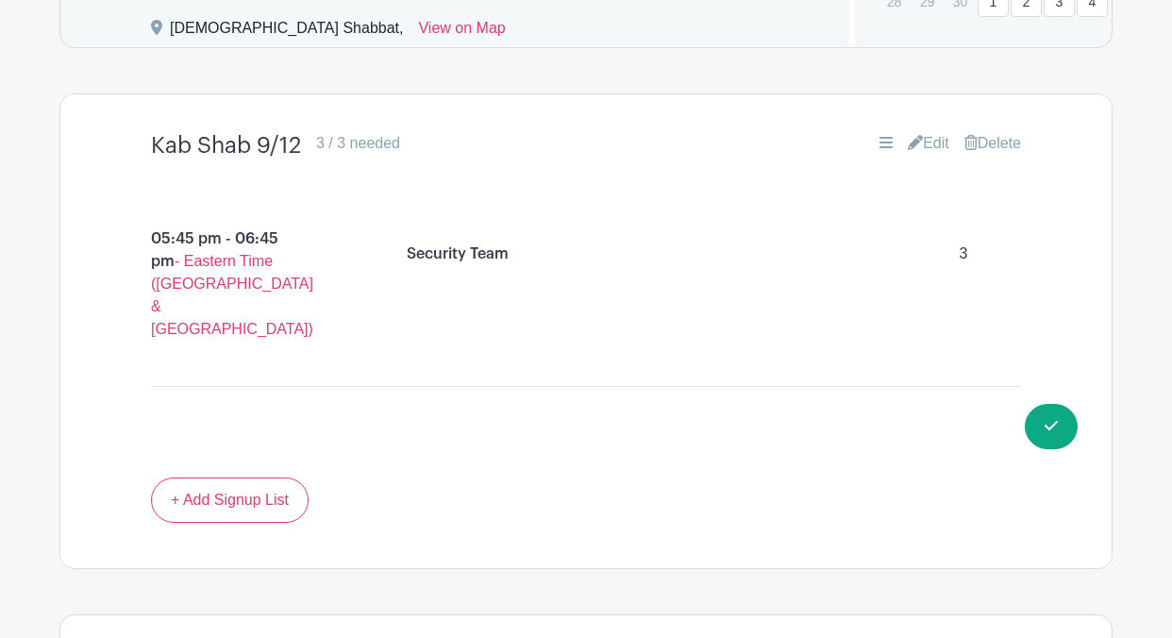
scroll to position [1304, 0]
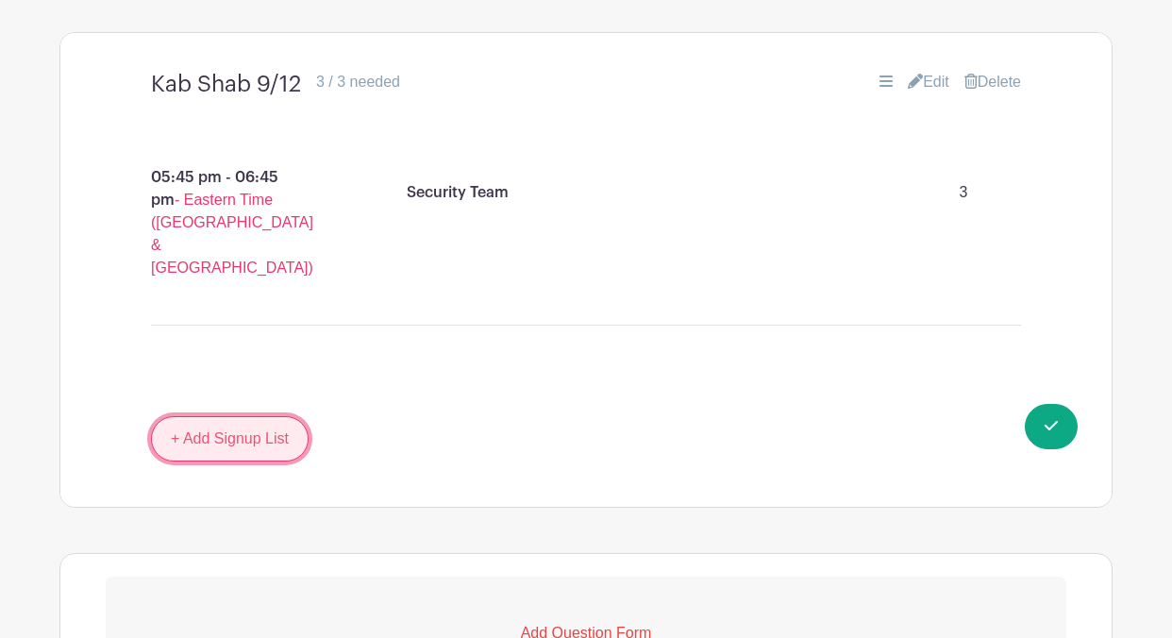
click at [235, 416] on link "+ Add Signup List" at bounding box center [230, 438] width 158 height 45
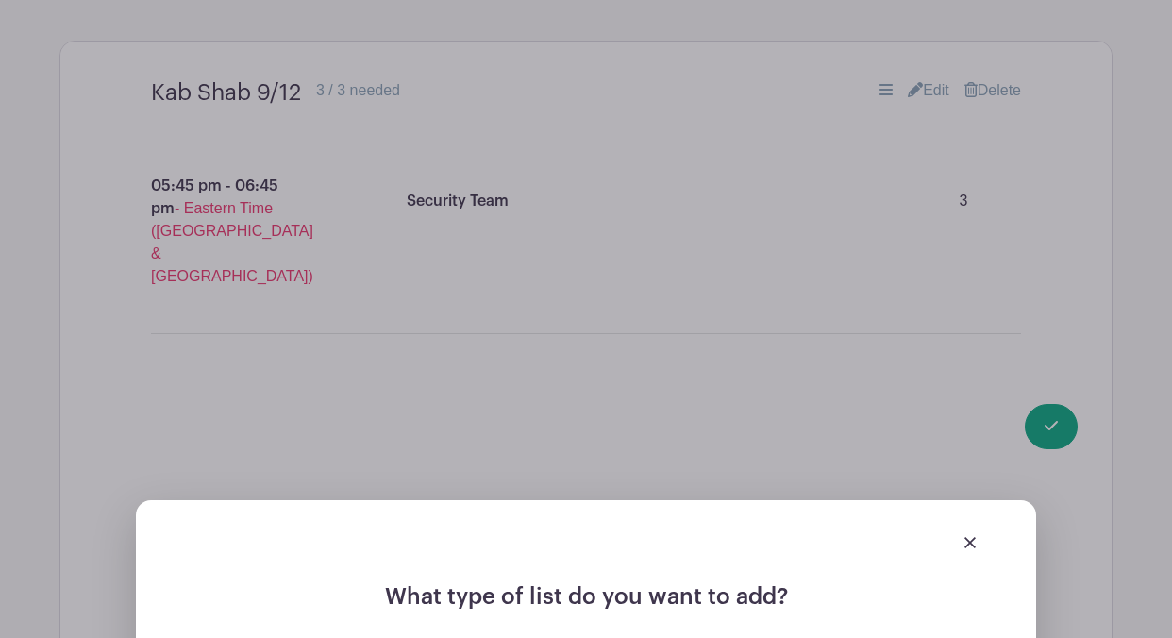
scroll to position [1313, 0]
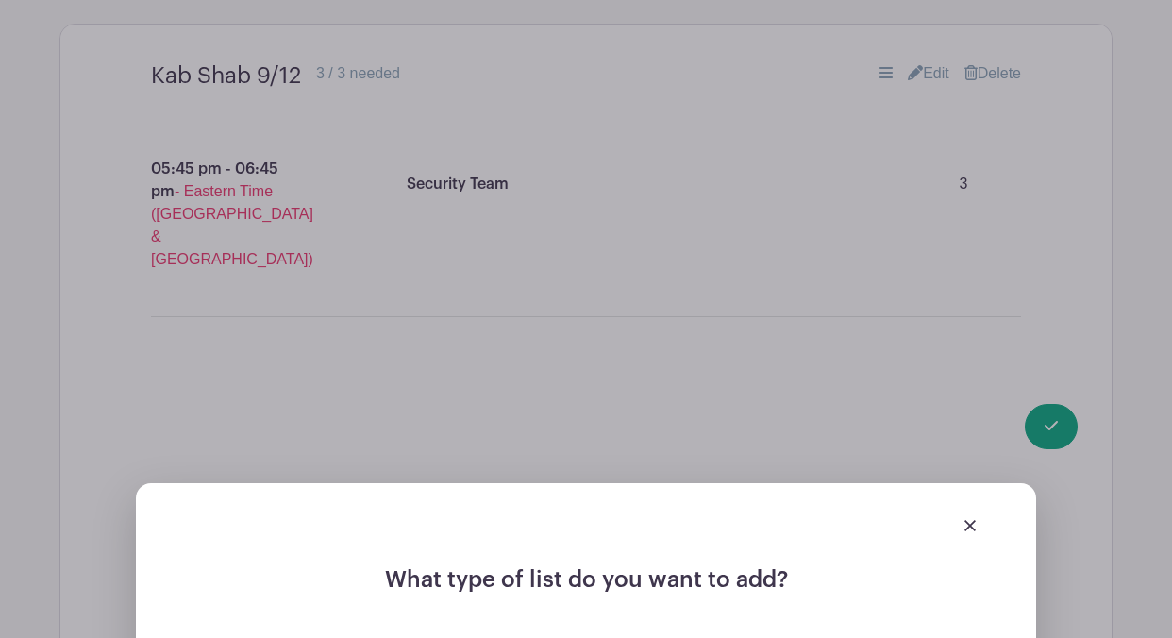
click at [966, 516] on link at bounding box center [969, 524] width 11 height 16
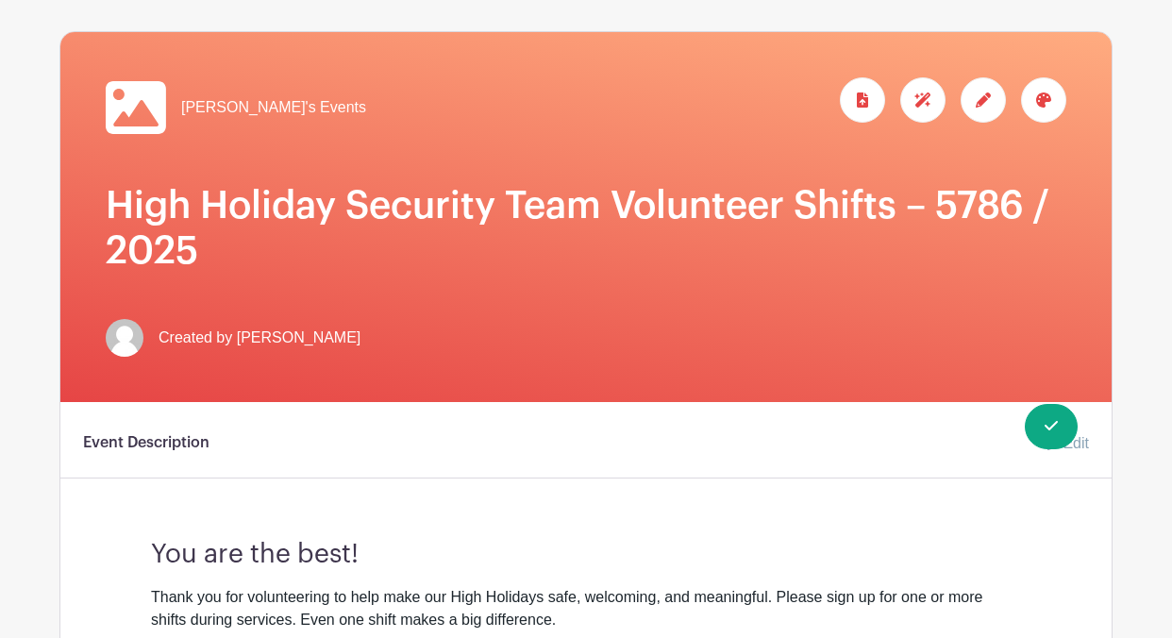
scroll to position [0, 0]
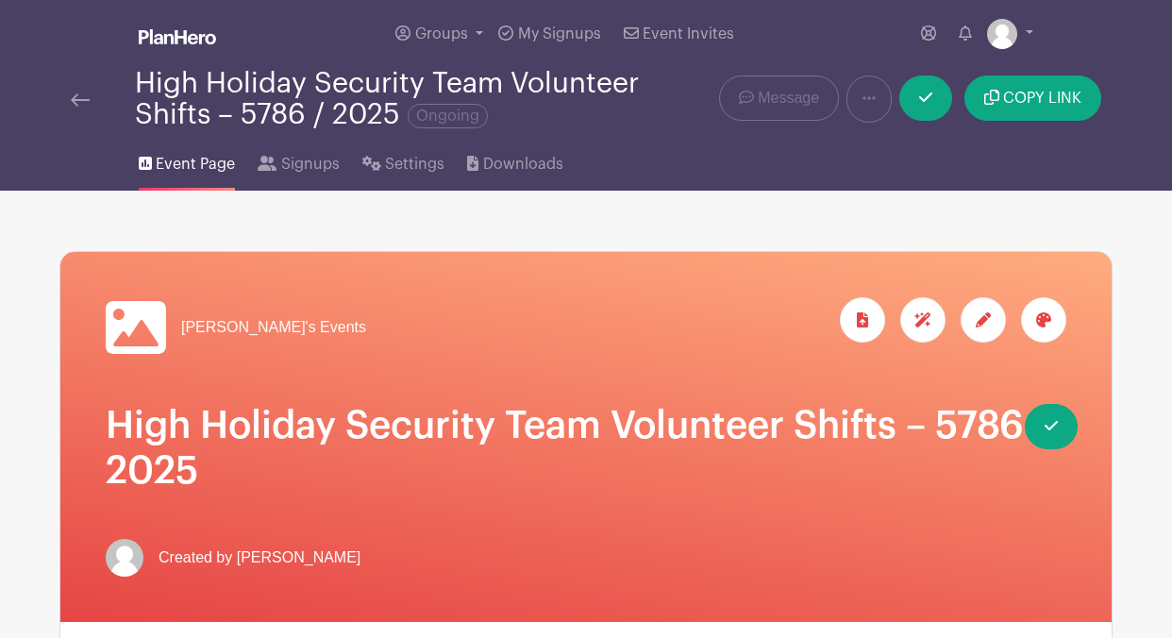
click at [82, 104] on img at bounding box center [80, 99] width 19 height 13
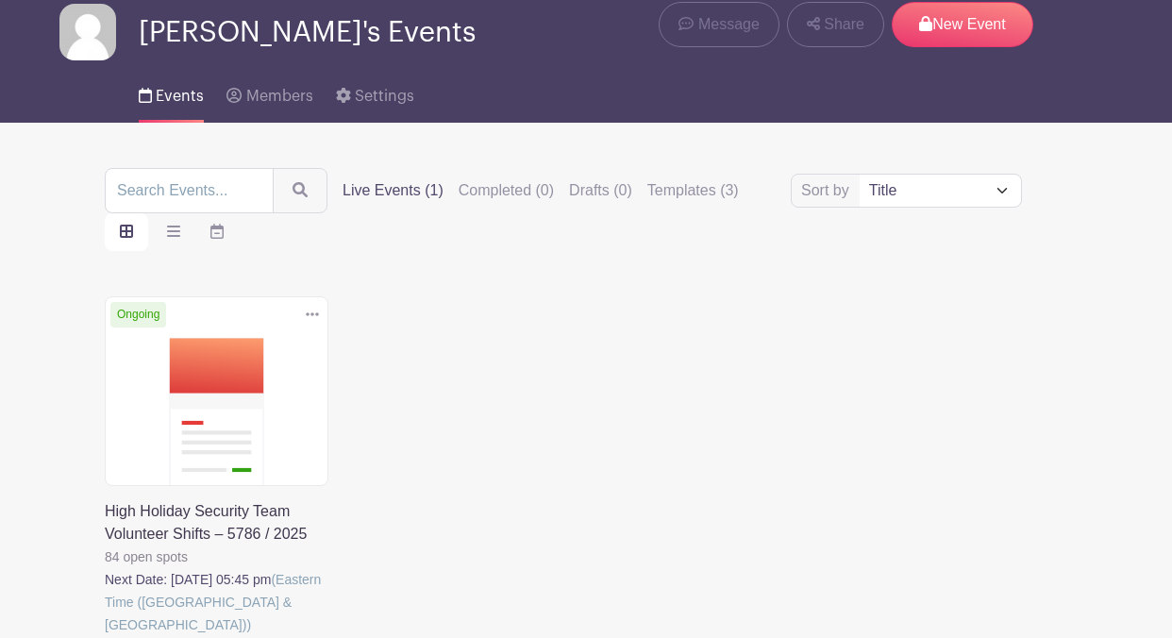
scroll to position [59, 0]
